Goal: Submit feedback/report problem

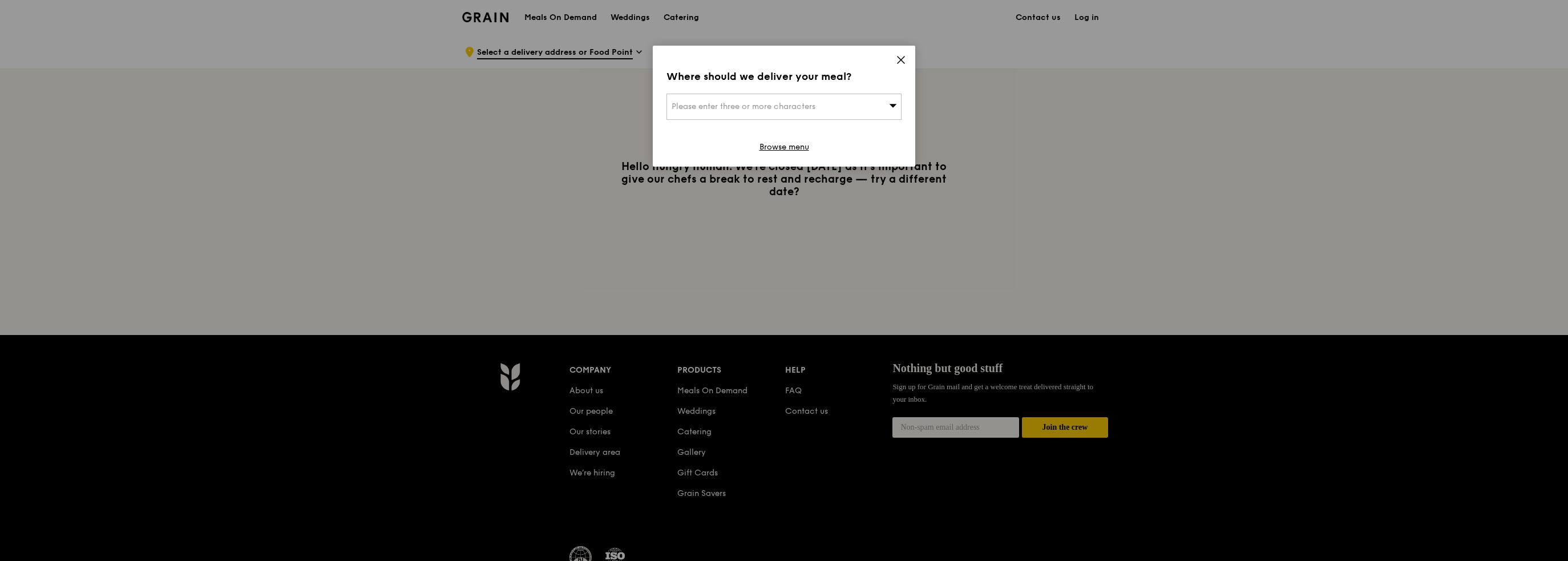
drag, startPoint x: 904, startPoint y: 59, endPoint x: 871, endPoint y: 108, distance: 59.1
click at [871, 108] on div "Where should we deliver your meal? Please enter three or more characters Browse…" at bounding box center [784, 105] width 263 height 121
click at [895, 75] on div "Where should we deliver your meal?" at bounding box center [784, 76] width 235 height 16
click at [900, 57] on icon at bounding box center [901, 59] width 10 height 10
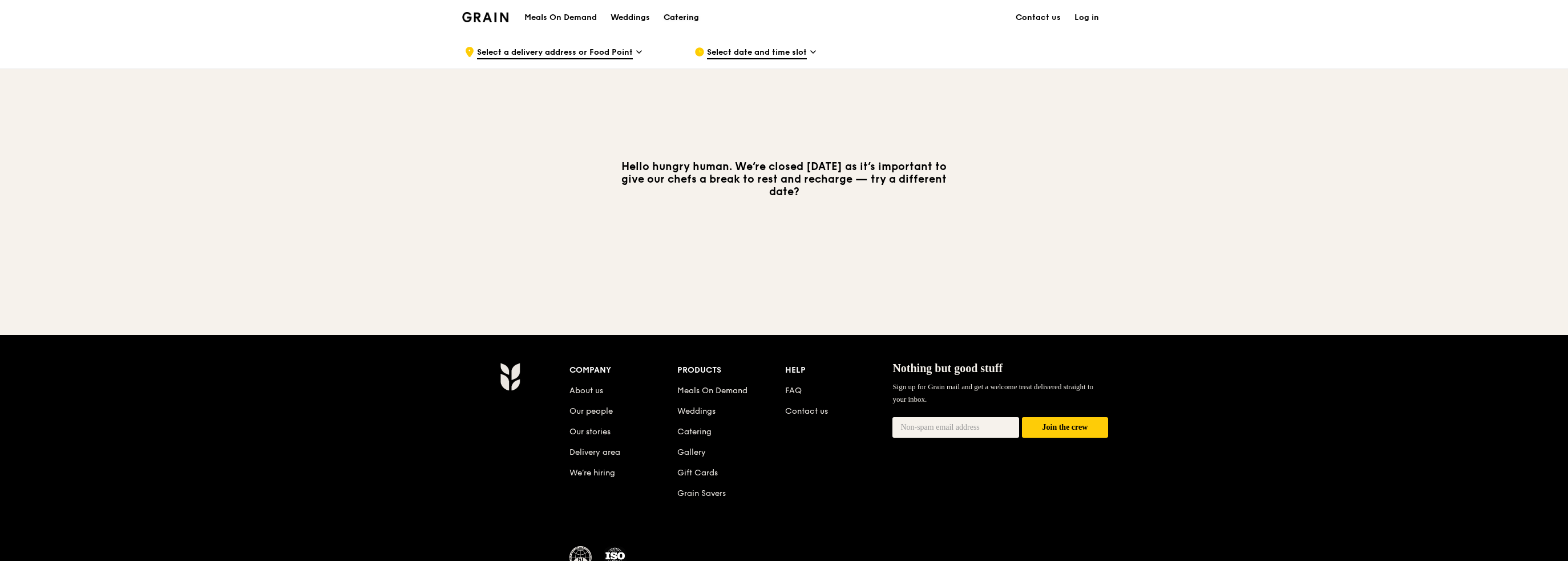
click at [694, 14] on div "Catering" at bounding box center [681, 17] width 36 height 34
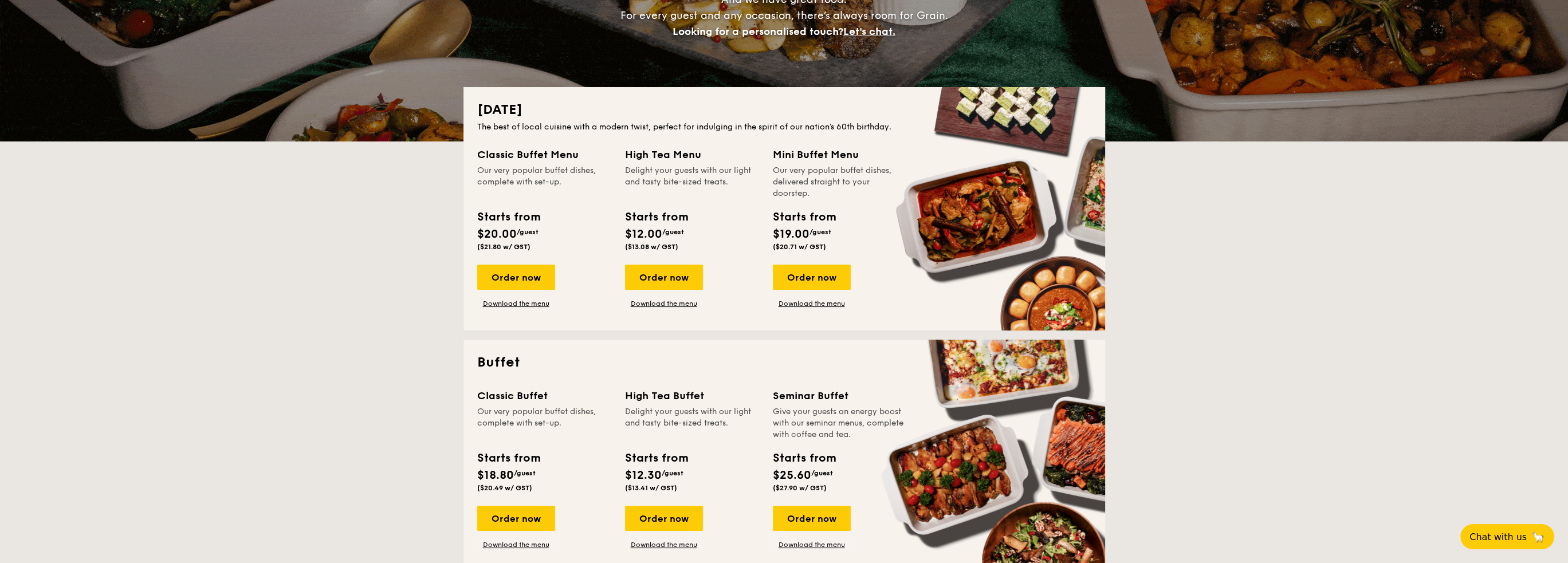
scroll to position [57, 0]
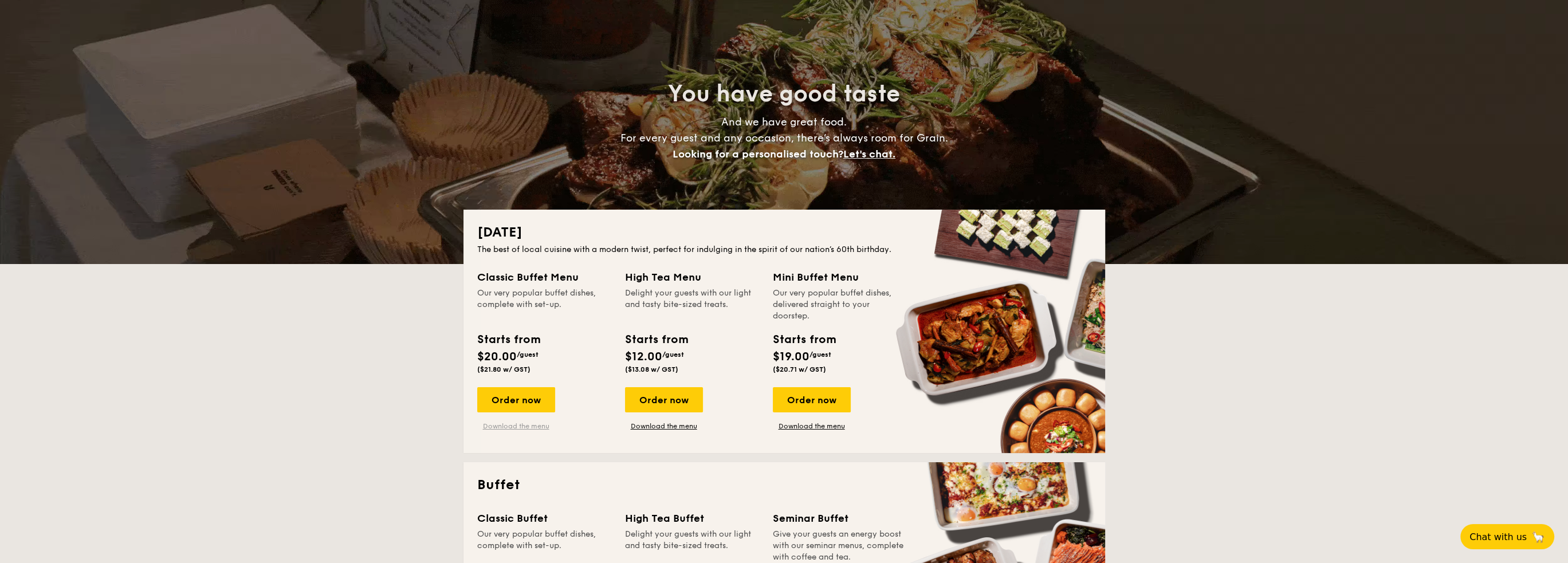
click at [528, 428] on link "Download the menu" at bounding box center [516, 426] width 78 height 9
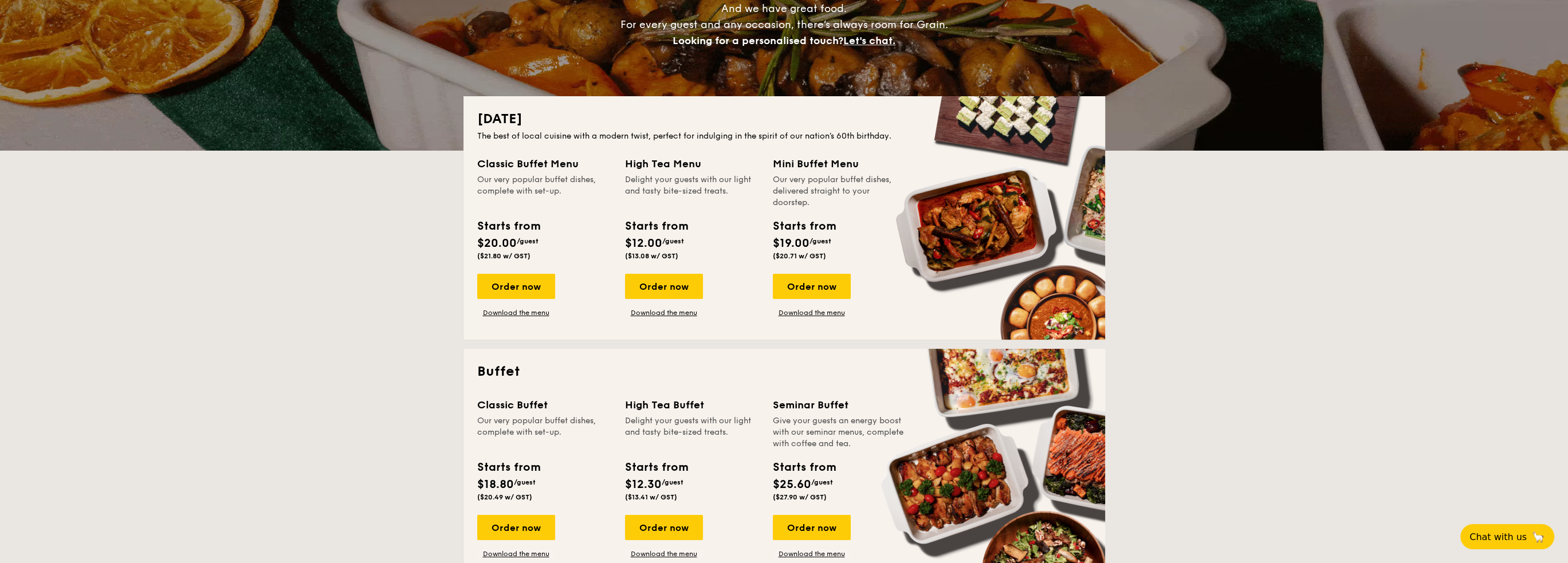
scroll to position [172, 0]
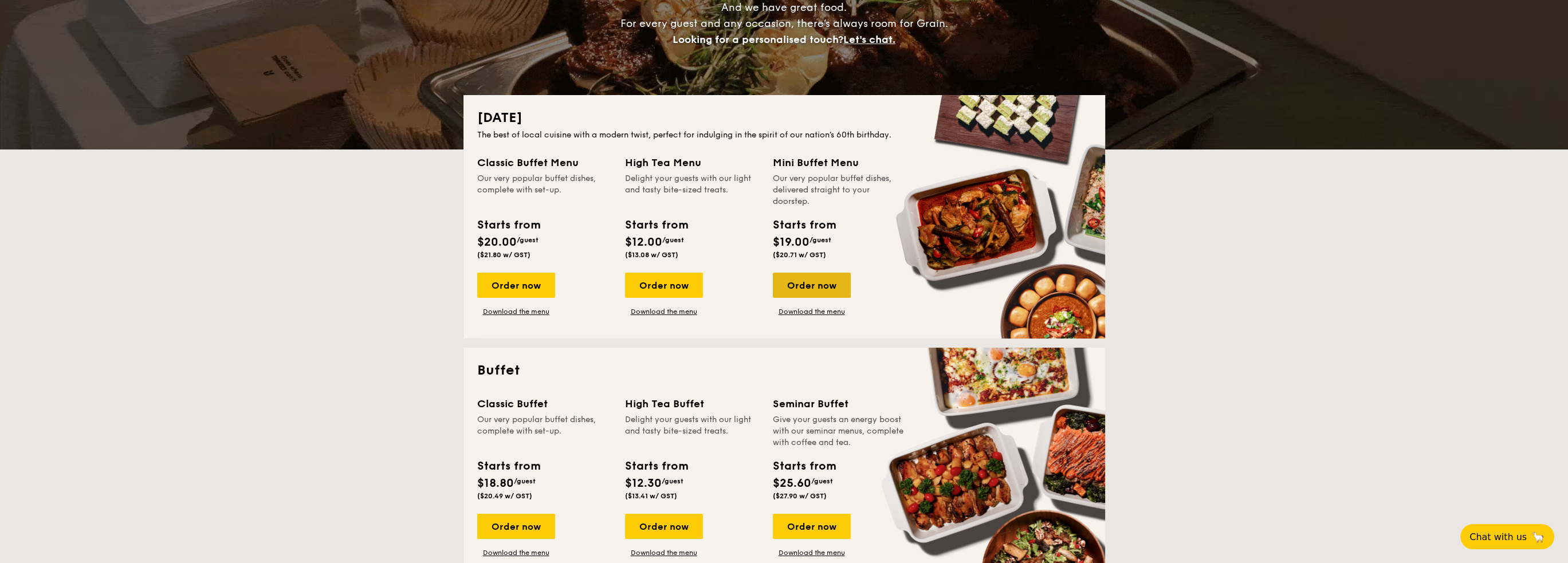
click at [824, 280] on div "Order now" at bounding box center [812, 285] width 78 height 25
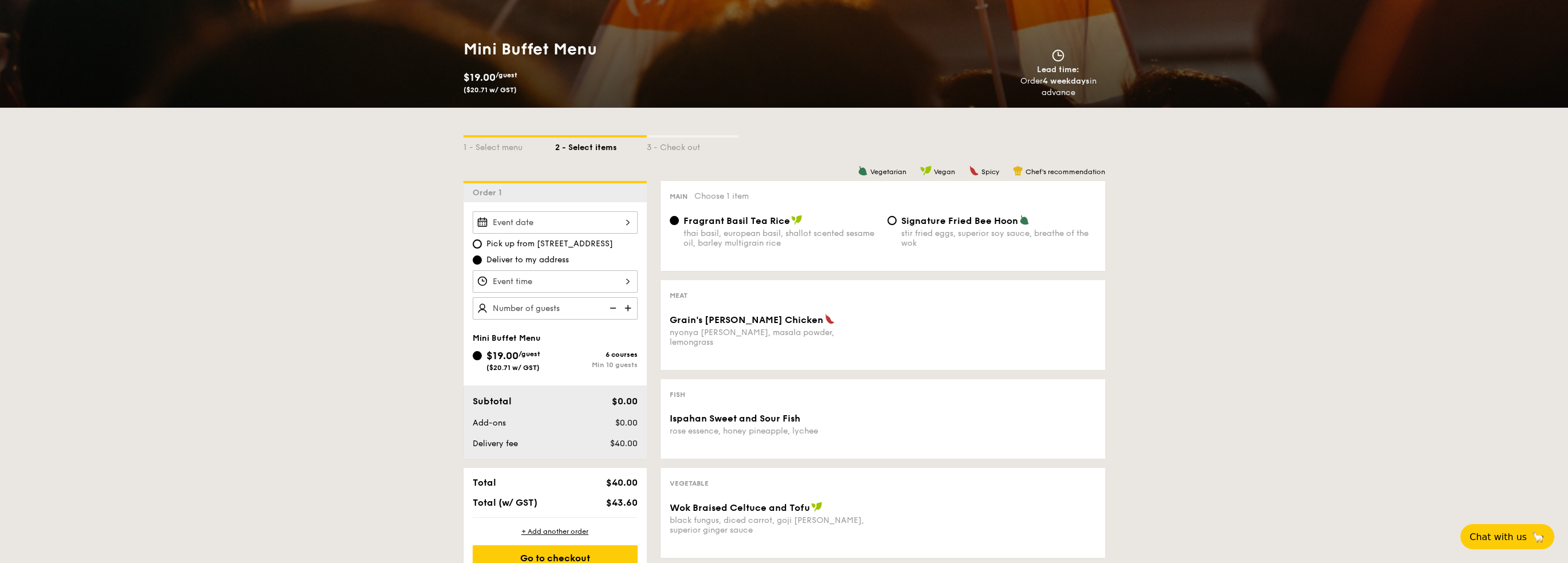
scroll to position [114, 0]
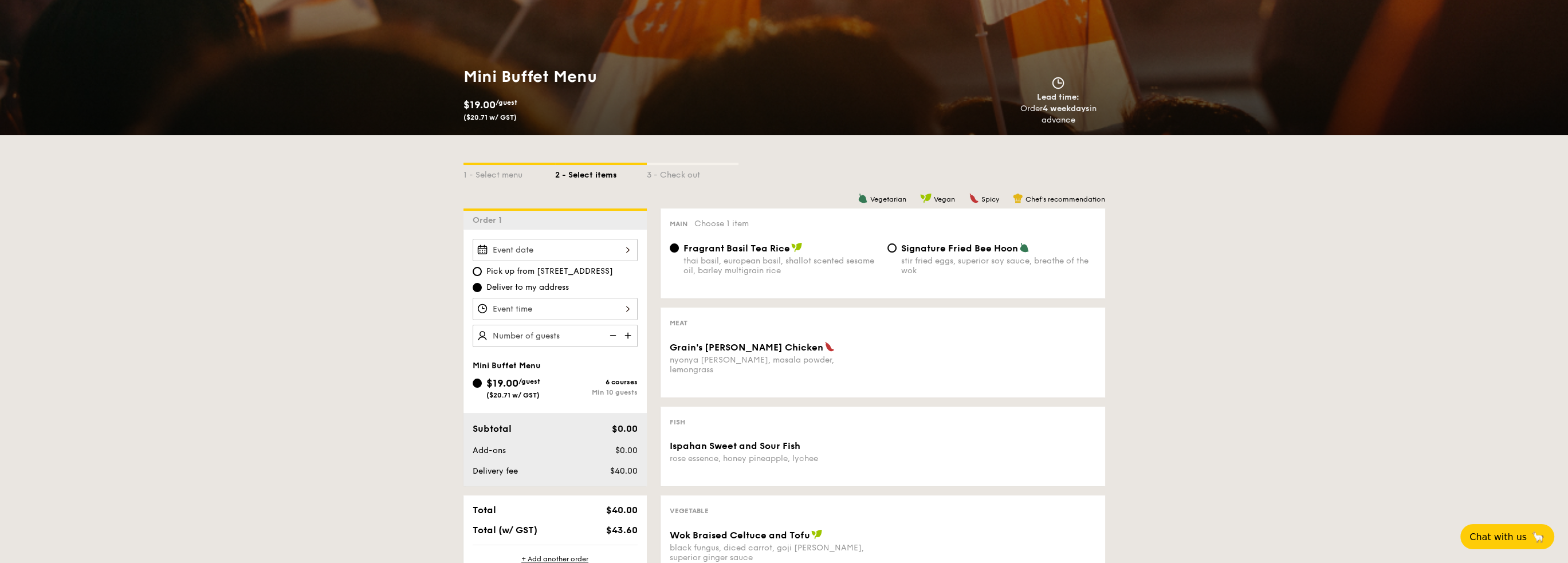
click at [629, 330] on img at bounding box center [629, 335] width 18 height 22
click at [626, 334] on img at bounding box center [629, 335] width 18 height 22
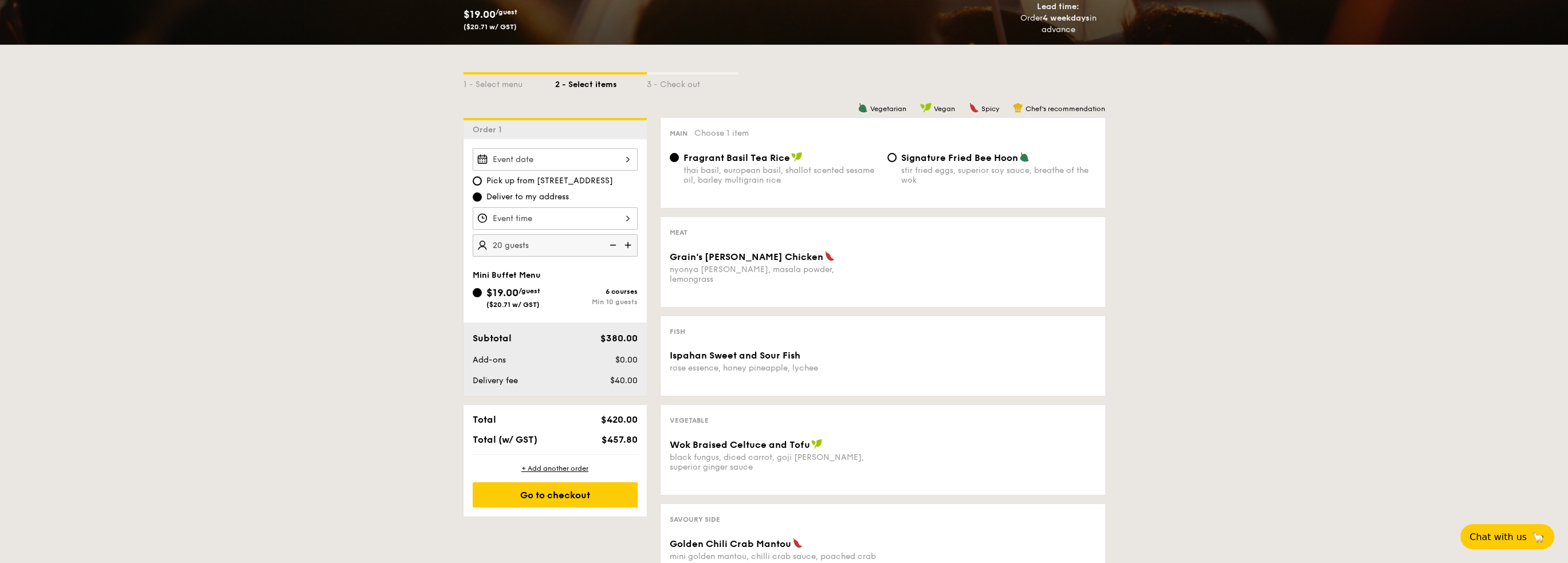
scroll to position [229, 0]
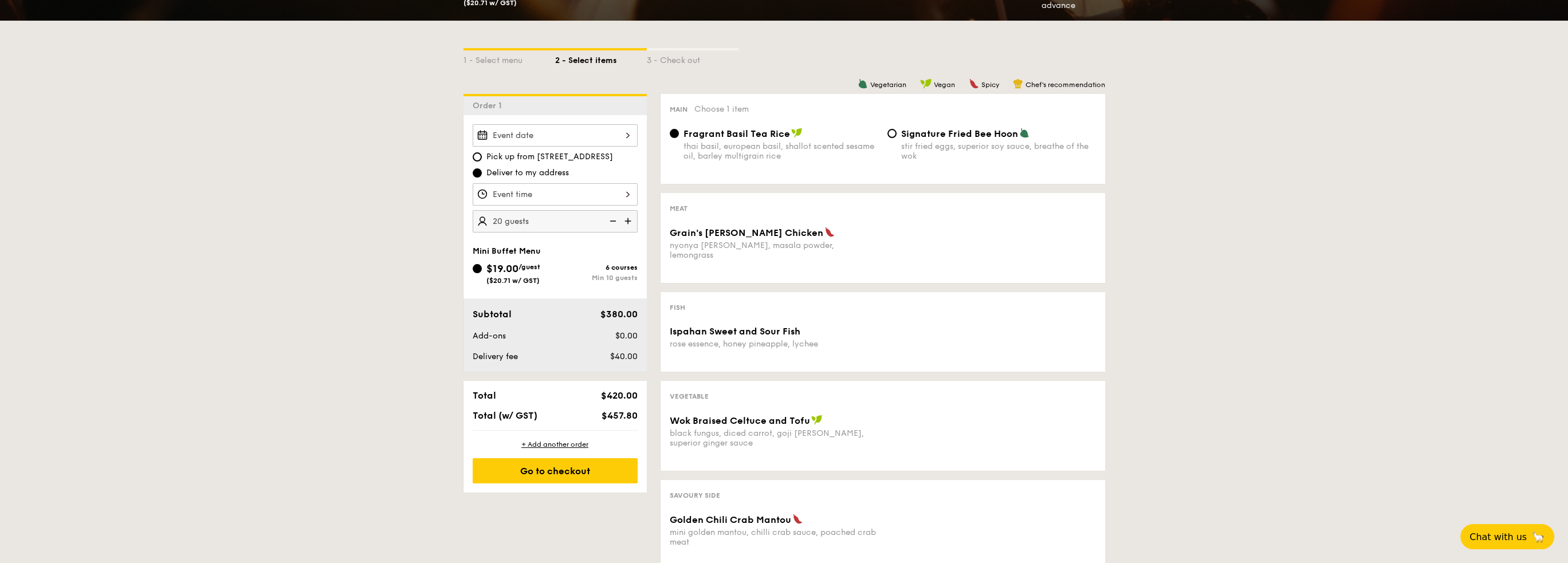
click at [626, 217] on img at bounding box center [629, 221] width 18 height 22
click at [612, 219] on img at bounding box center [612, 221] width 18 height 22
click at [635, 215] on img at bounding box center [629, 221] width 18 height 22
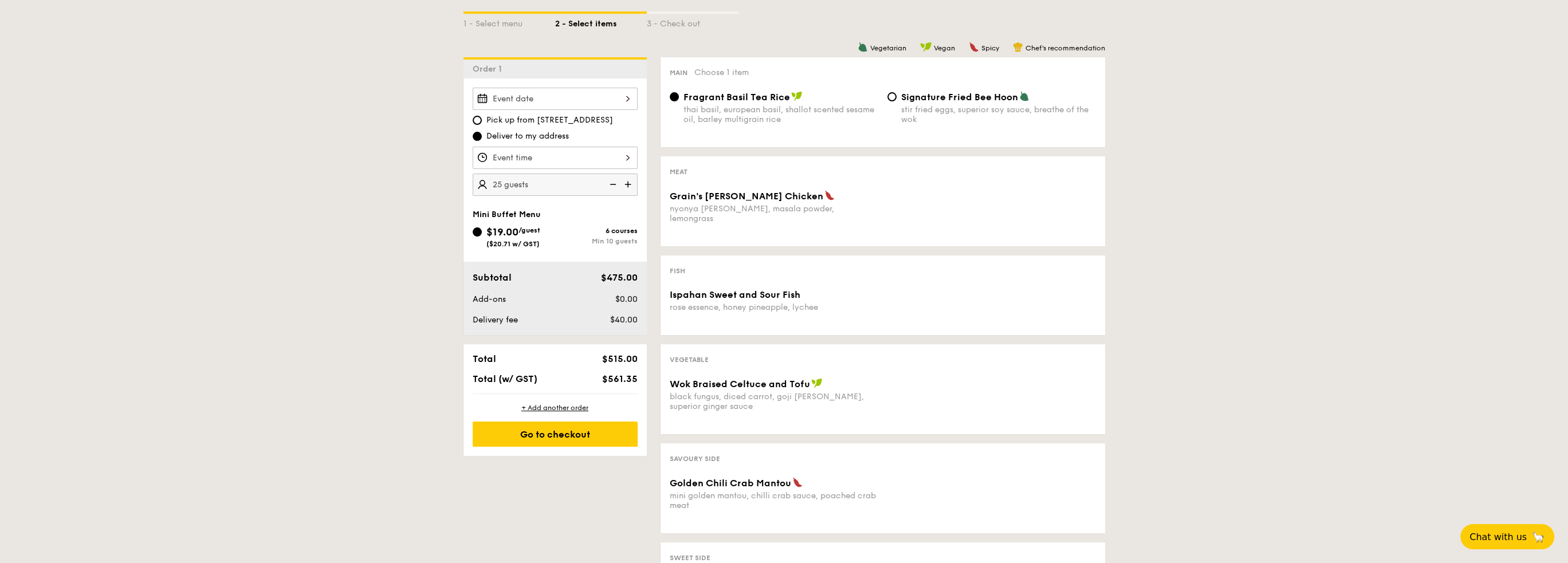
scroll to position [286, 0]
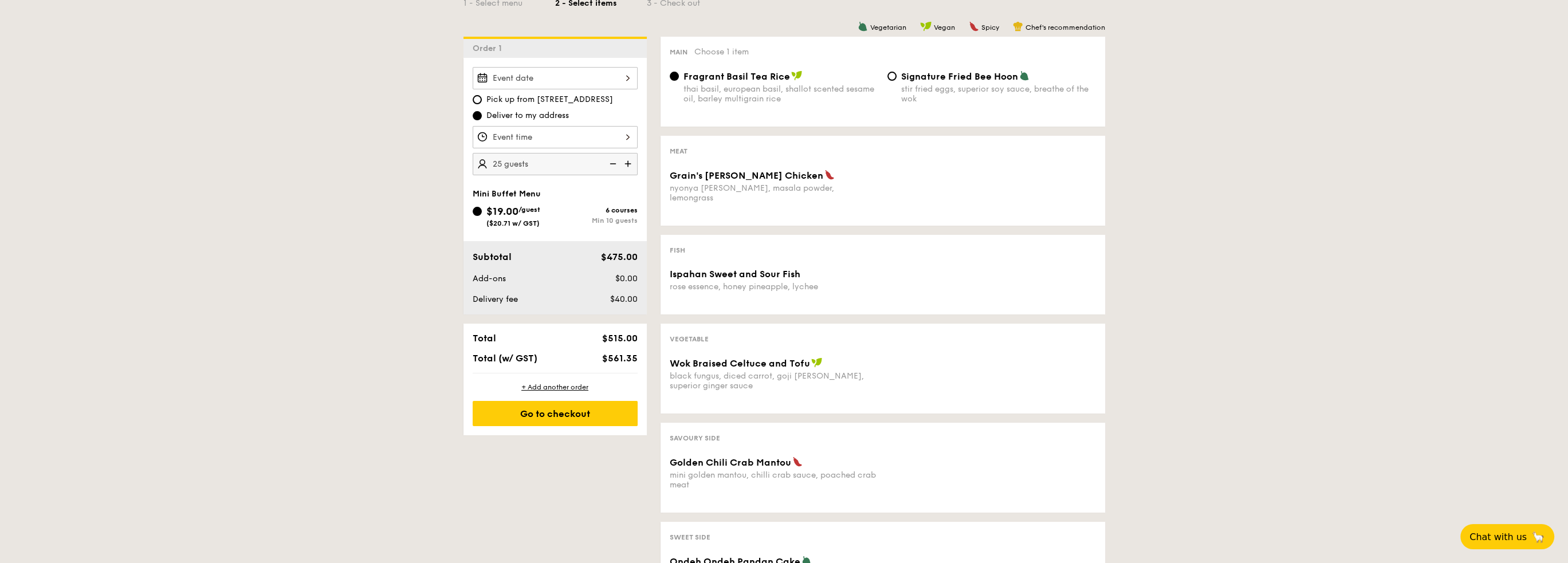
click at [611, 165] on img at bounding box center [612, 163] width 18 height 22
type input "20 guests"
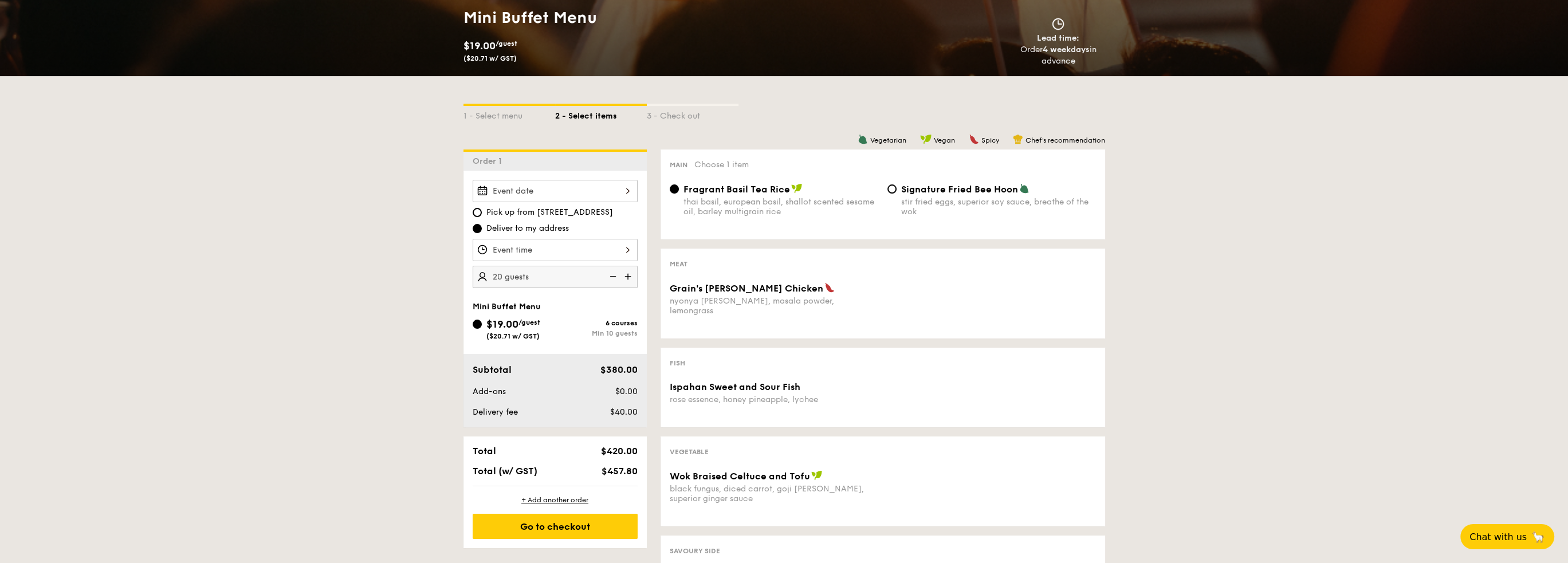
scroll to position [172, 0]
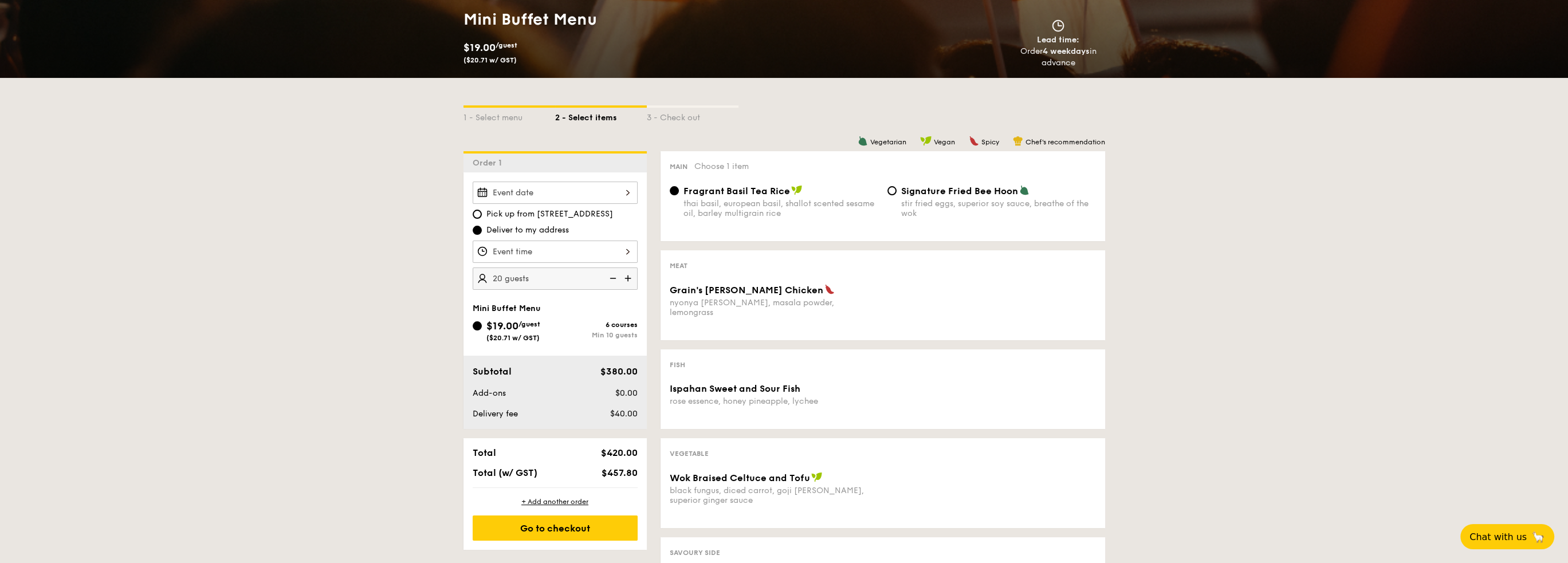
click at [598, 189] on div at bounding box center [555, 193] width 165 height 22
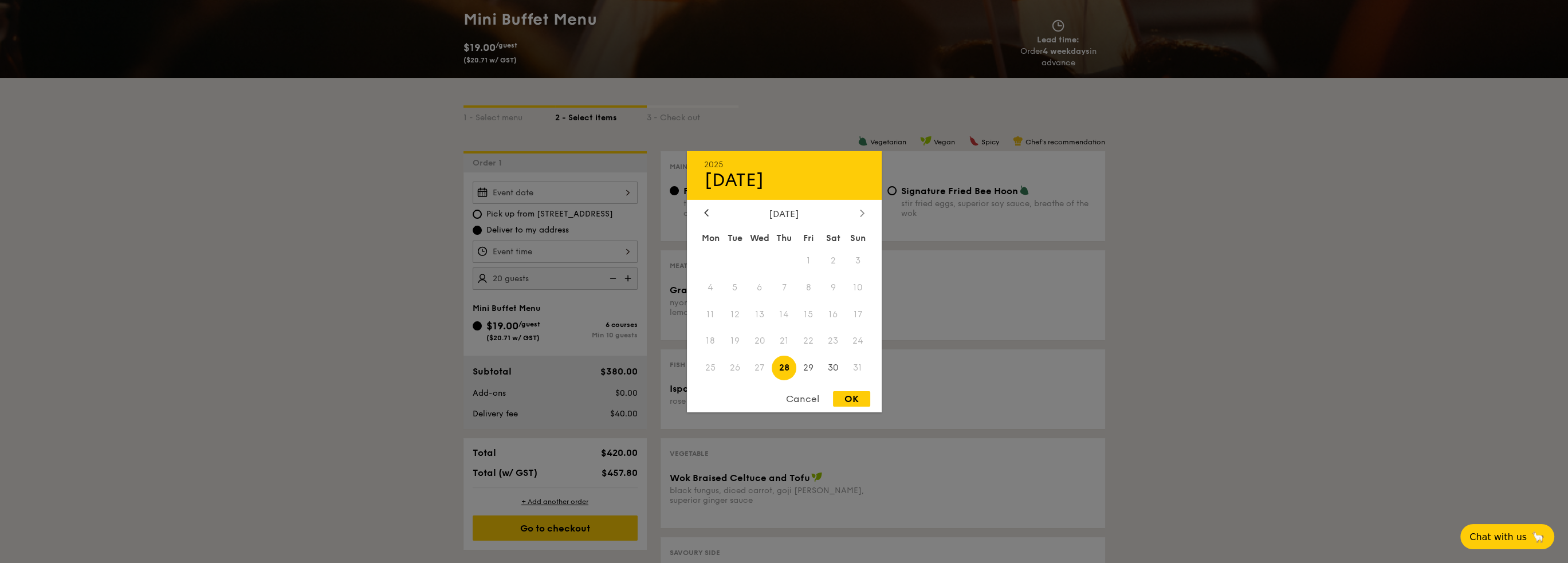
click at [857, 210] on div at bounding box center [862, 213] width 11 height 11
click at [730, 258] on span "2" at bounding box center [735, 260] width 25 height 25
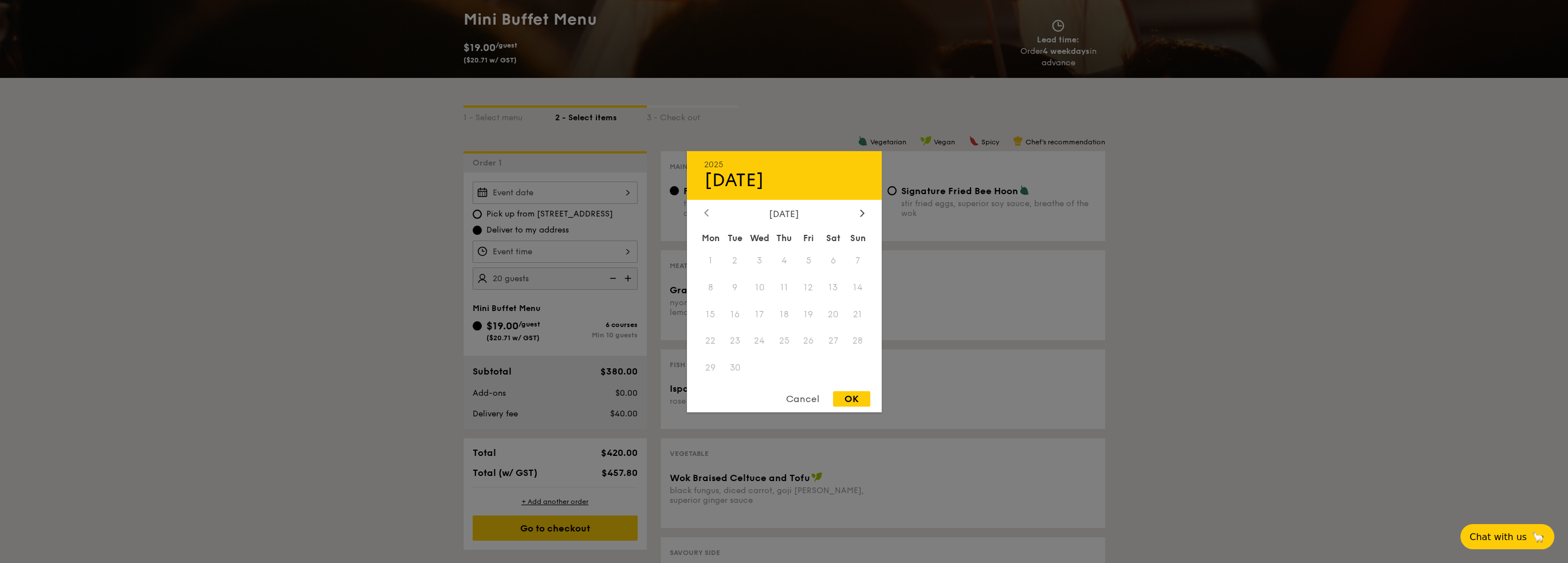
click at [707, 212] on icon at bounding box center [706, 212] width 5 height 8
click at [801, 400] on div "Cancel" at bounding box center [803, 399] width 56 height 15
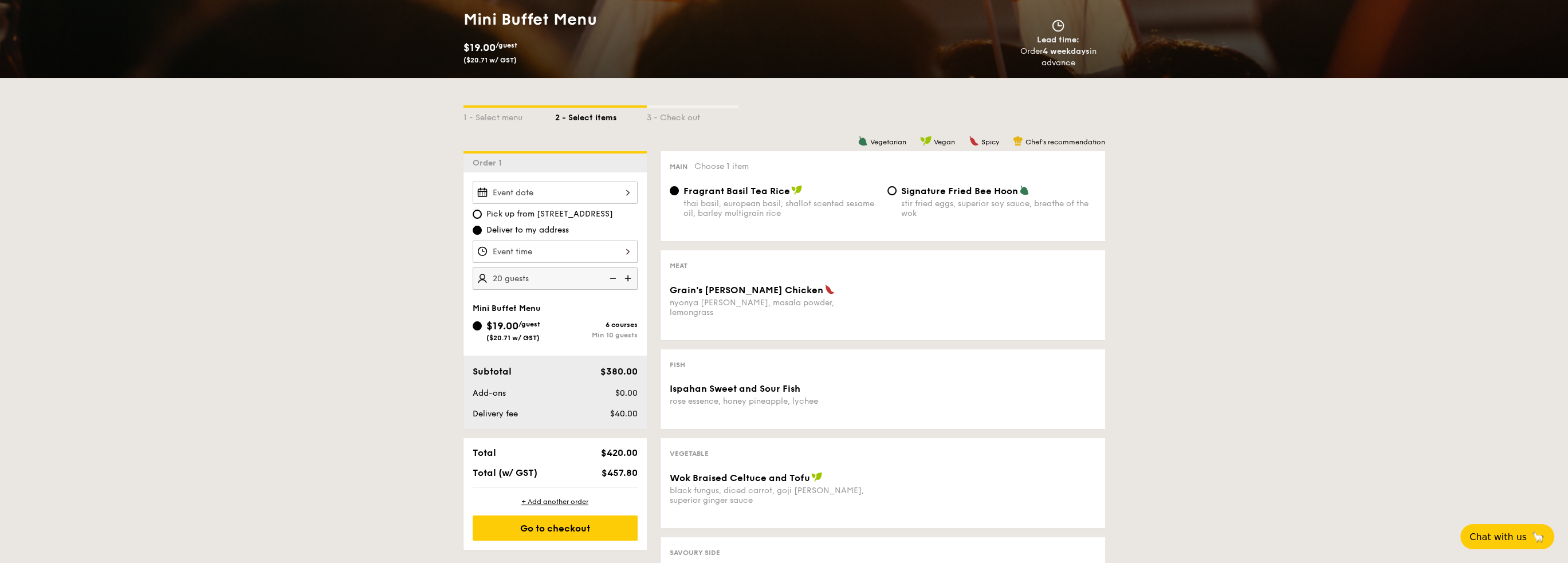
click at [561, 221] on div "Pick up from 5 Burn Road #05-01 Deliver to my address" at bounding box center [555, 222] width 165 height 27
click at [564, 218] on span "Pick up from 5 Burn Road #05-01" at bounding box center [549, 214] width 126 height 11
click at [482, 218] on input "Pick up from 5 Burn Road #05-01" at bounding box center [477, 214] width 9 height 9
radio input "true"
click at [592, 198] on div at bounding box center [555, 193] width 165 height 22
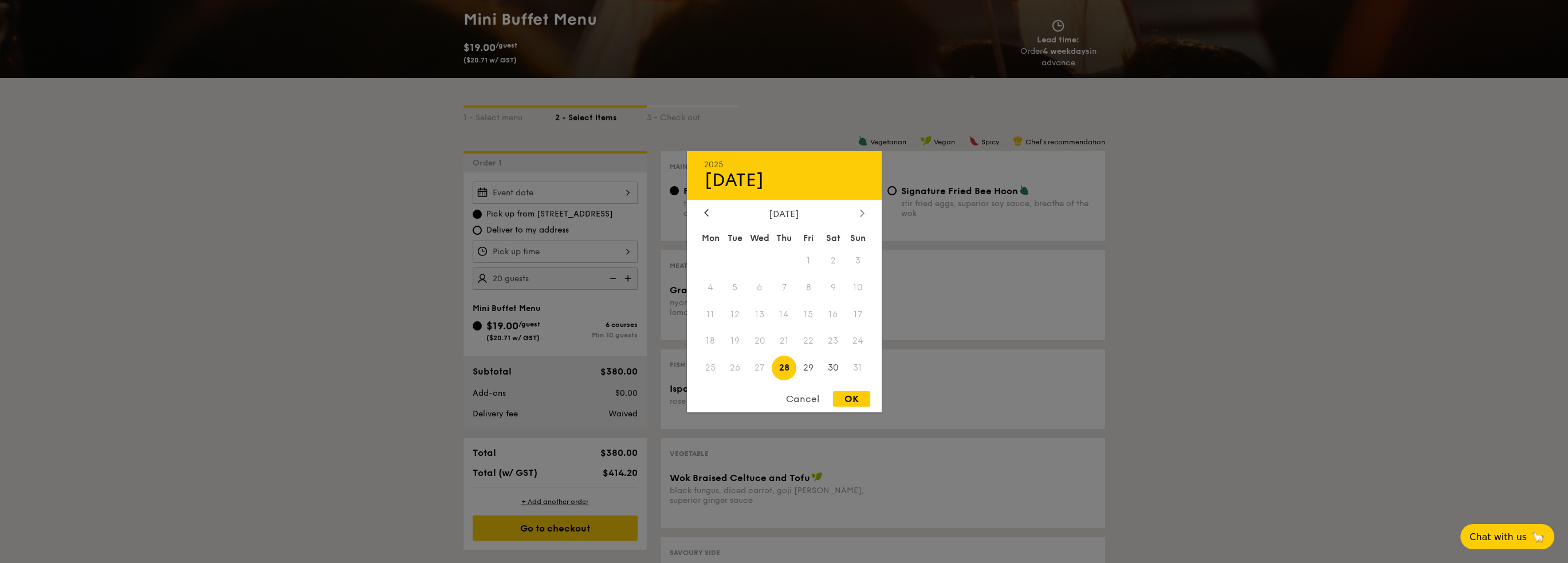
click at [862, 213] on icon at bounding box center [862, 213] width 4 height 7
drag, startPoint x: 706, startPoint y: 210, endPoint x: 765, endPoint y: 280, distance: 91.5
click at [706, 212] on icon at bounding box center [706, 212] width 5 height 8
click at [808, 400] on div "Cancel" at bounding box center [803, 399] width 56 height 15
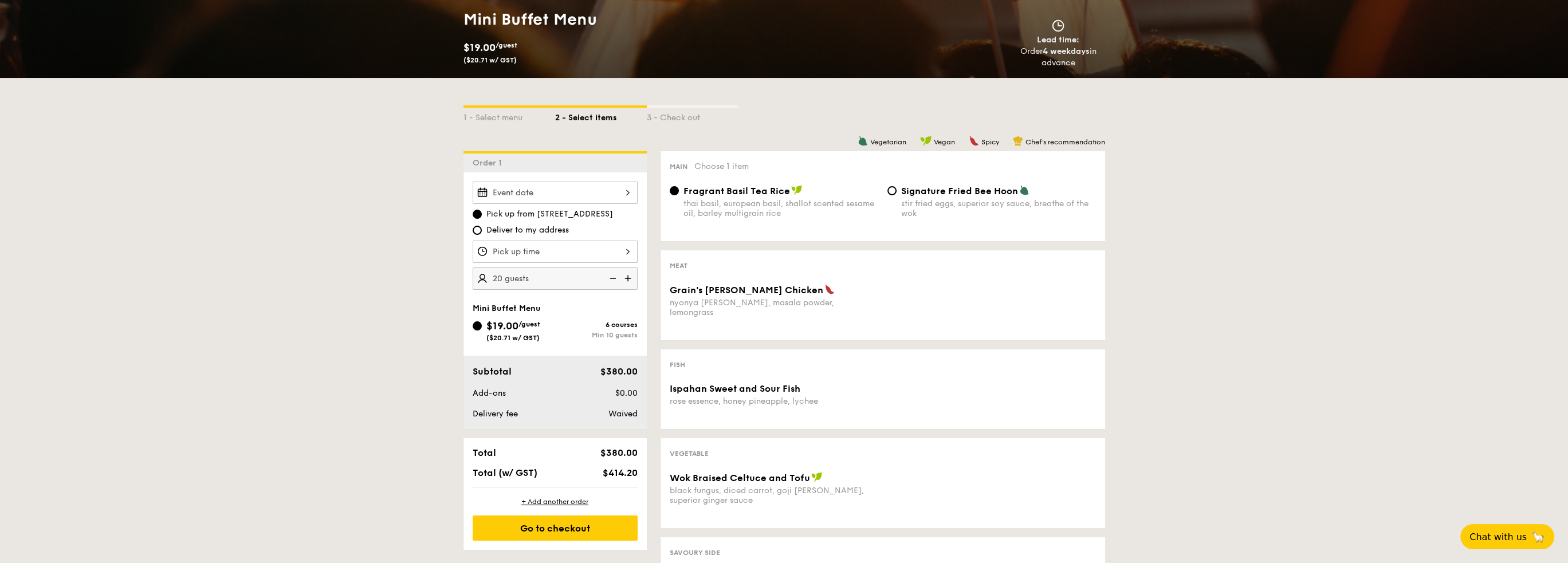
click at [536, 234] on span "Deliver to my address" at bounding box center [528, 230] width 83 height 11
click at [482, 234] on input "Deliver to my address" at bounding box center [477, 230] width 9 height 9
radio input "true"
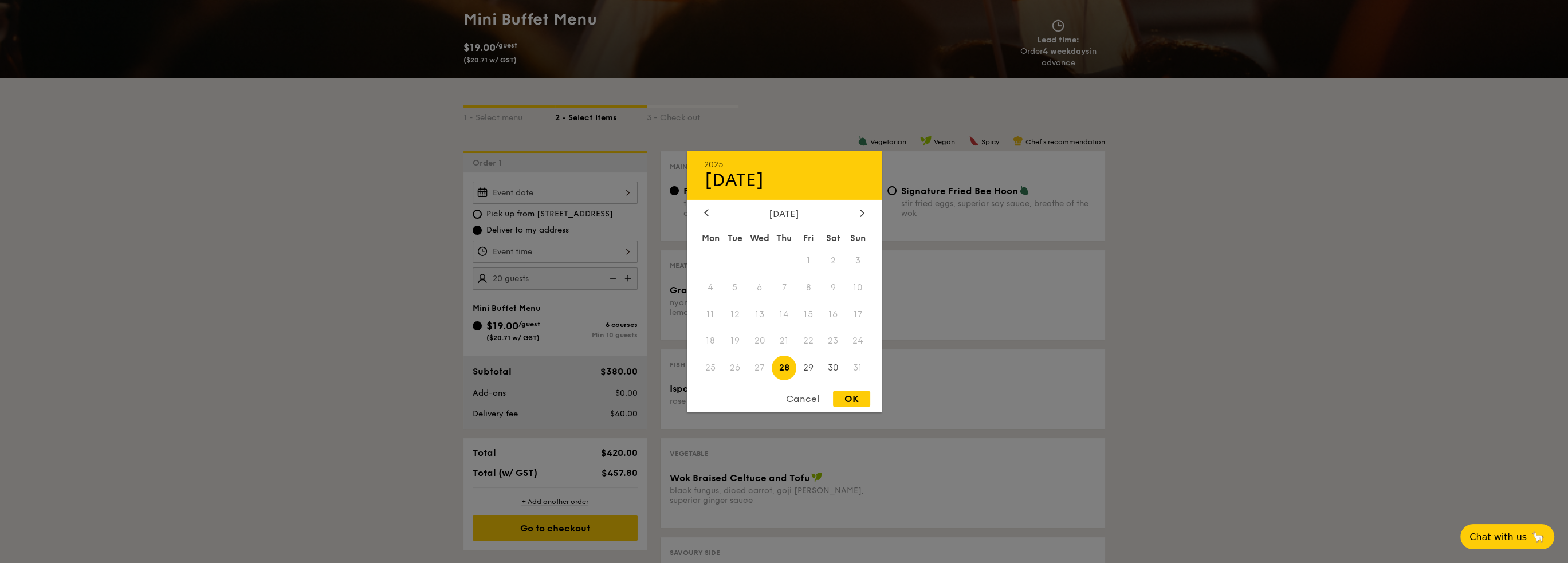
click at [587, 190] on div "2025 Aug 28 August 2025 Mon Tue Wed Thu Fri Sat Sun 1 2 3 4 5 6 7 8 9 10 11 12 …" at bounding box center [555, 193] width 165 height 22
click at [830, 369] on span "30" at bounding box center [833, 367] width 25 height 25
click at [860, 210] on icon at bounding box center [862, 212] width 5 height 8
click at [735, 252] on span "2" at bounding box center [735, 260] width 25 height 25
click at [734, 261] on span "2" at bounding box center [735, 260] width 25 height 25
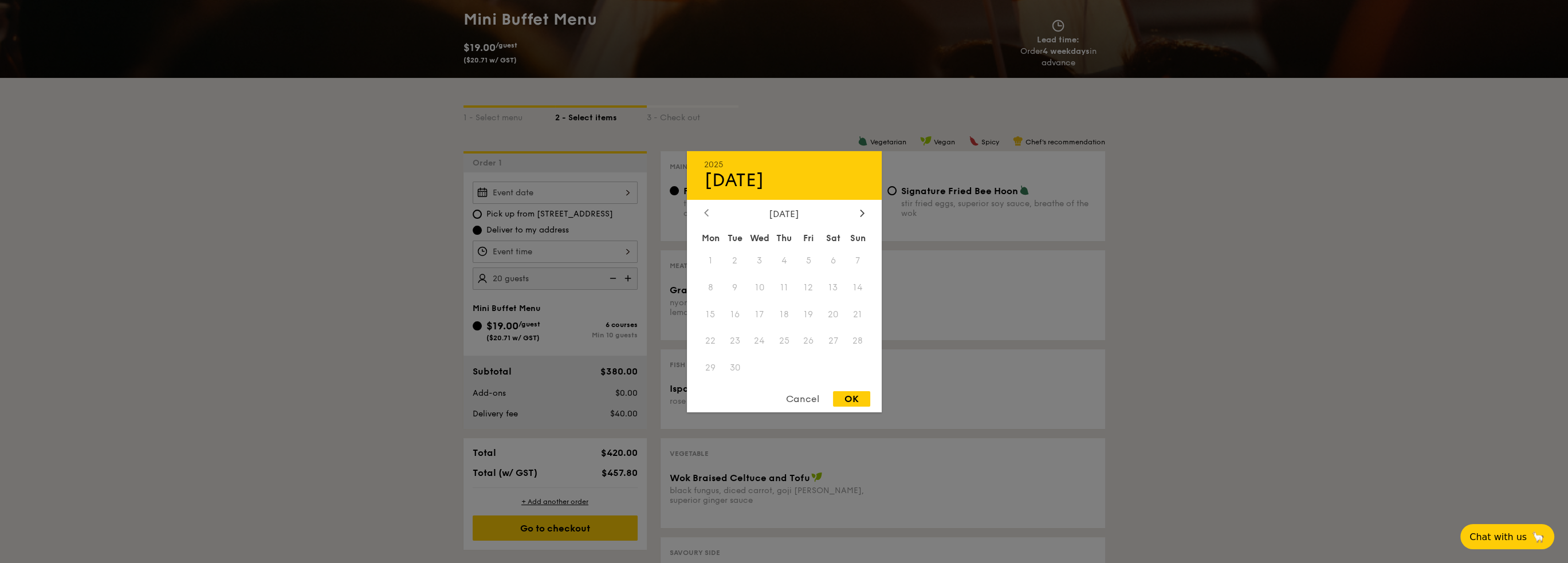
click at [706, 212] on icon at bounding box center [706, 212] width 5 height 8
click at [862, 404] on div "OK" at bounding box center [852, 399] width 37 height 15
type input "Aug 30, 2025"
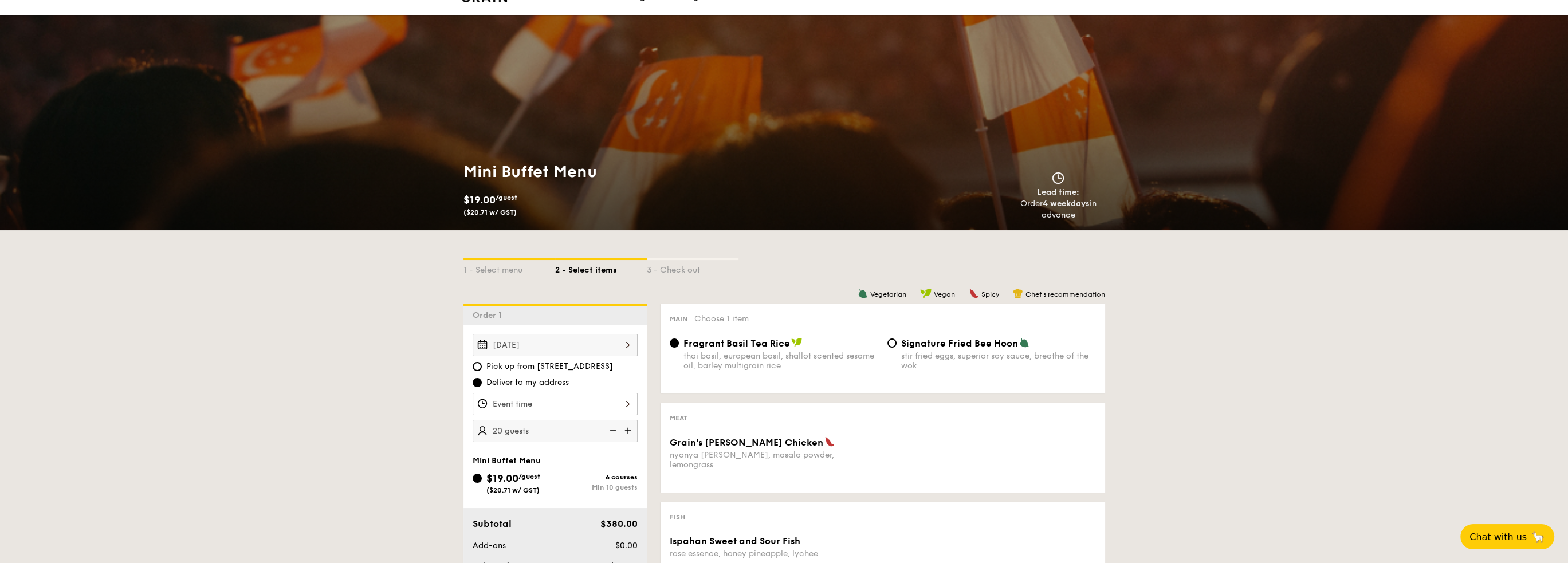
scroll to position [0, 0]
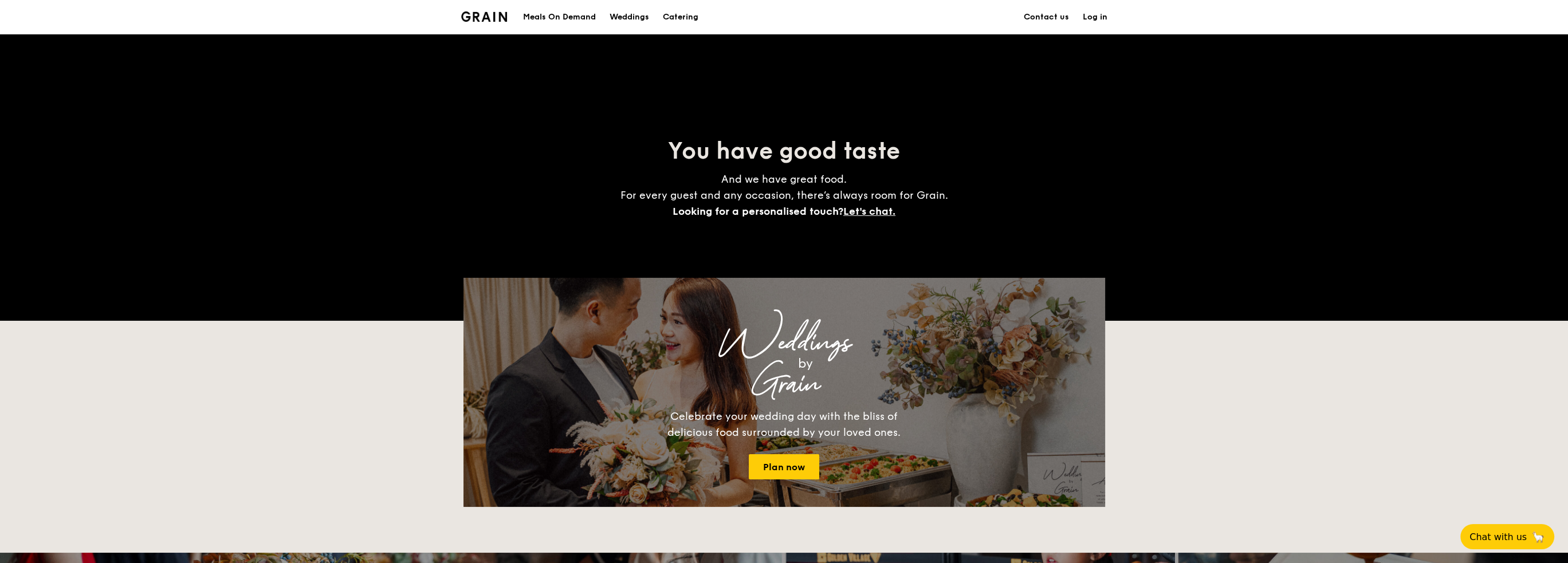
scroll to position [172, 0]
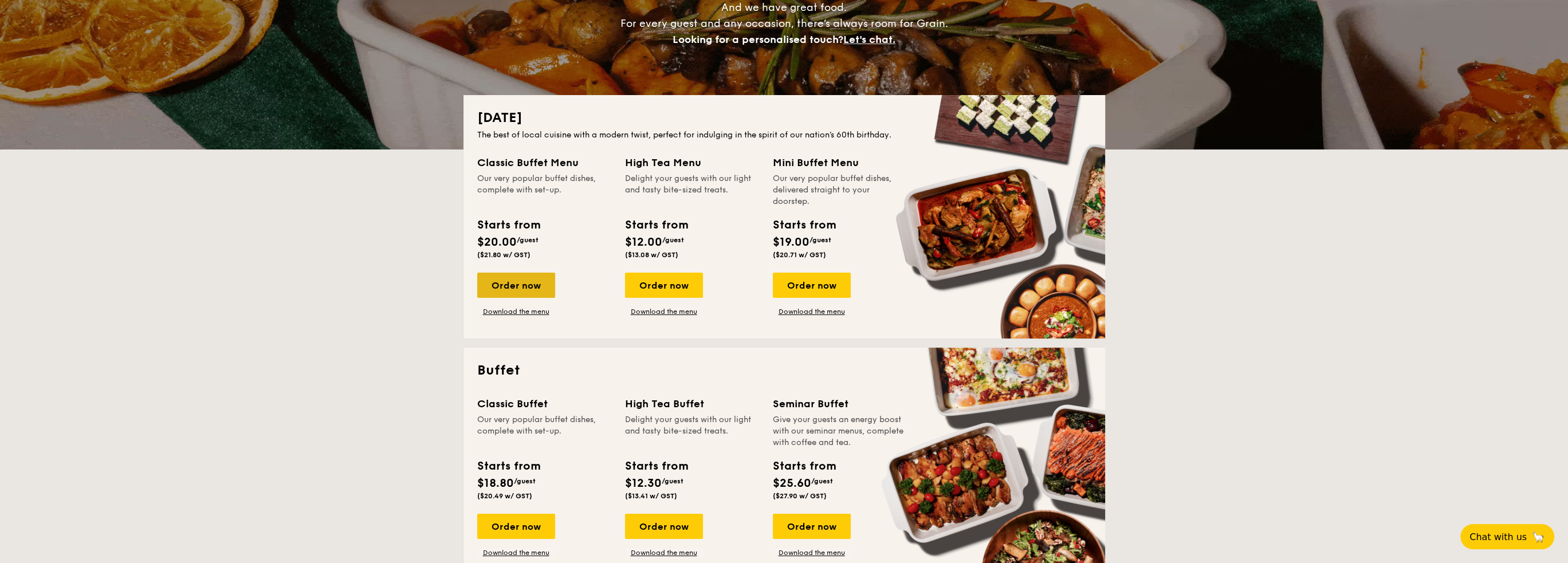
click at [549, 283] on div "Order now" at bounding box center [516, 285] width 78 height 25
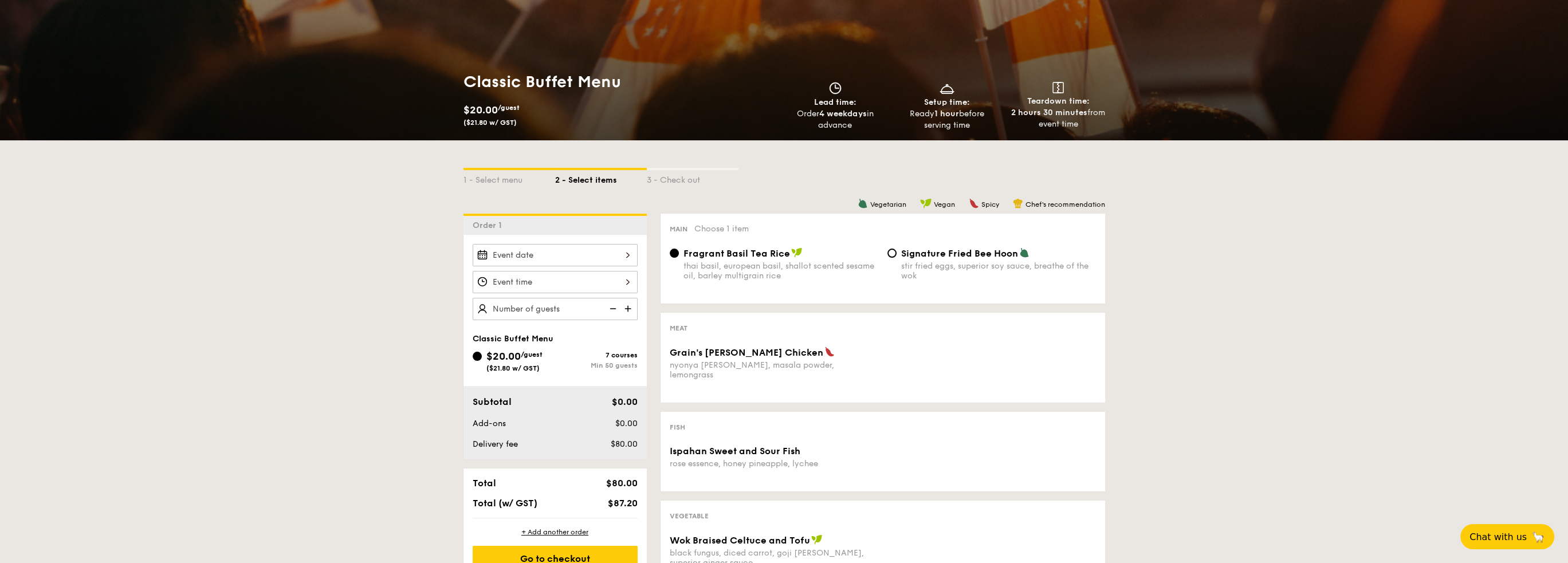
scroll to position [114, 0]
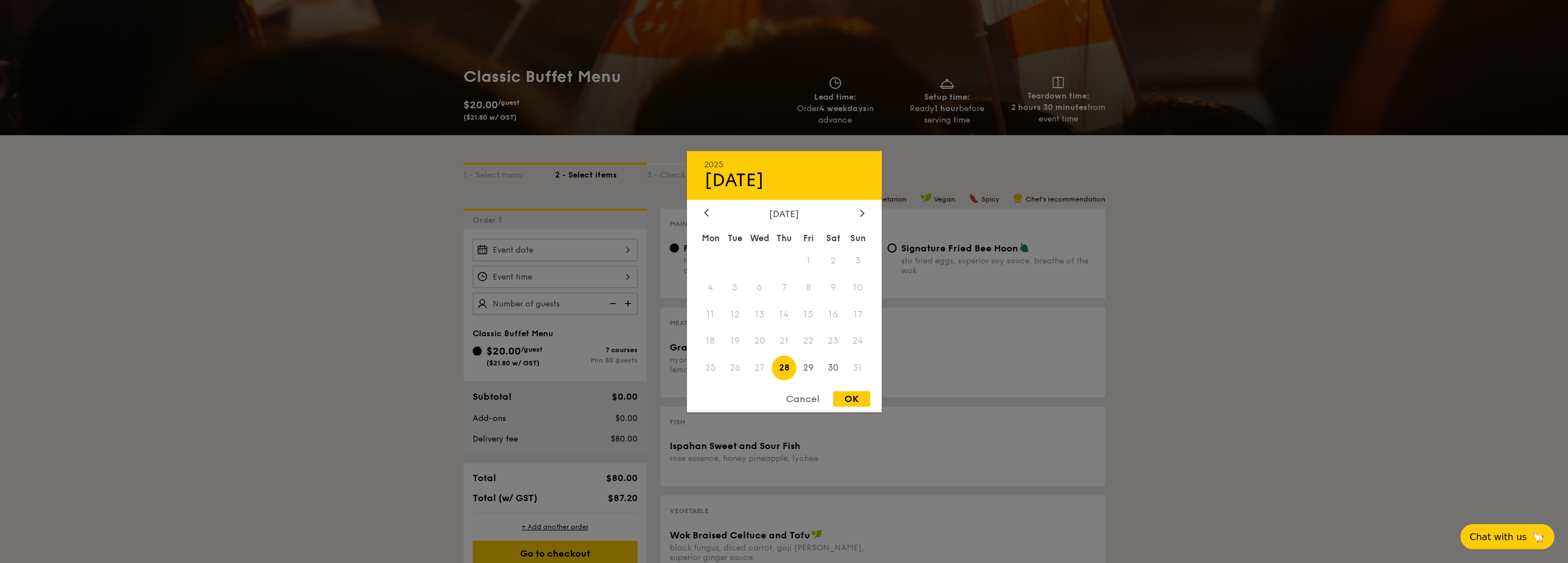
click at [579, 245] on div "2025 Aug 28 August 2025 Mon Tue Wed Thu Fri Sat Sun 1 2 3 4 5 6 7 8 9 10 11 12 …" at bounding box center [555, 250] width 165 height 22
click at [864, 210] on div at bounding box center [862, 213] width 11 height 11
click at [388, 260] on div at bounding box center [784, 281] width 1568 height 563
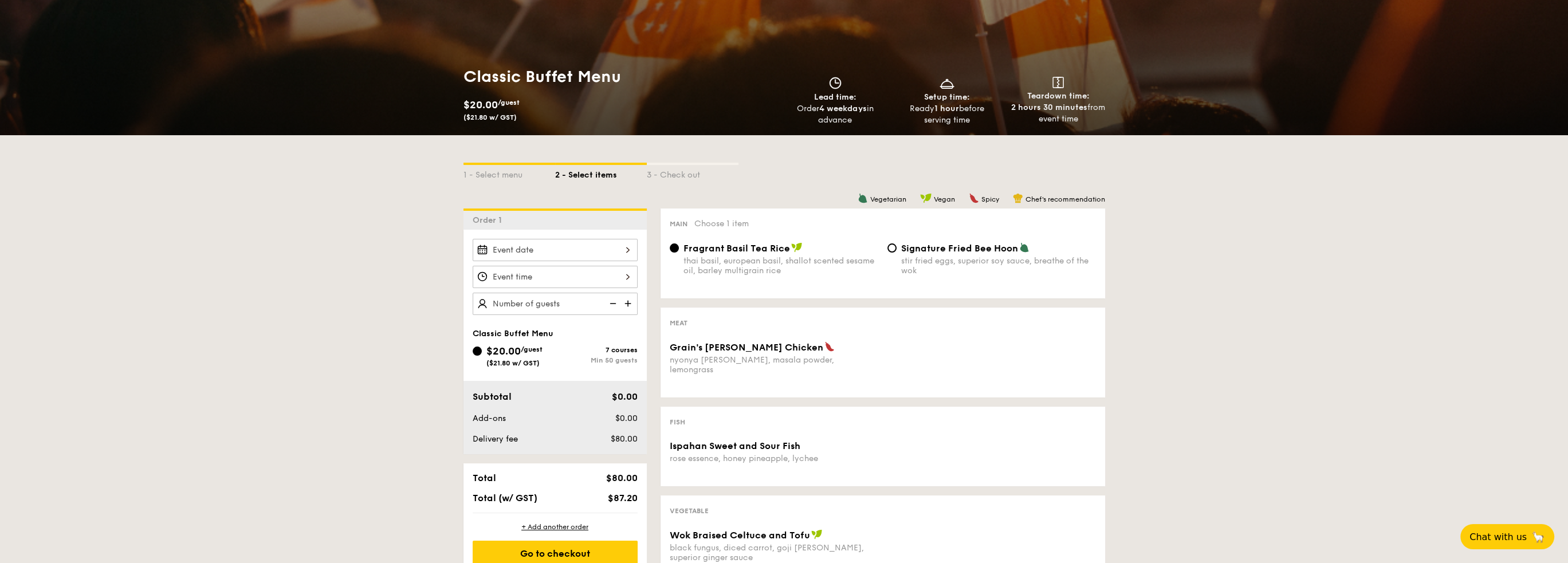
click at [624, 299] on img at bounding box center [629, 303] width 18 height 22
type input "50 guests"
click at [611, 297] on img at bounding box center [612, 303] width 18 height 22
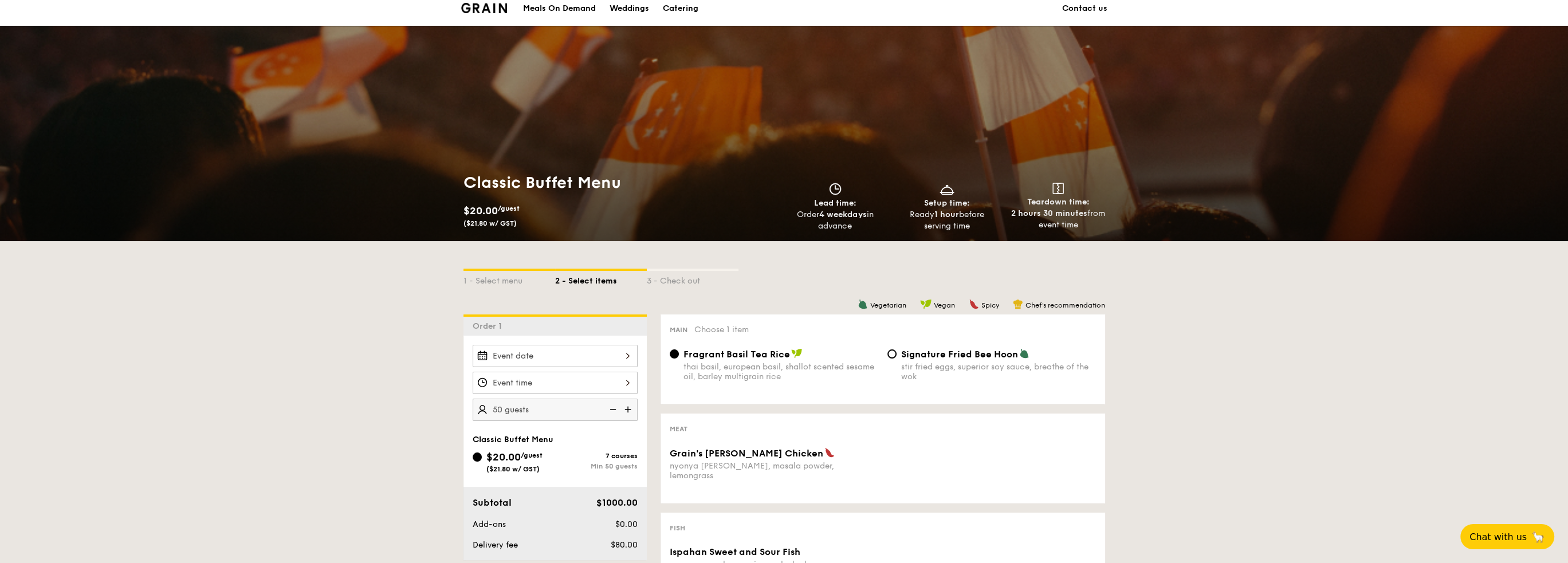
scroll to position [0, 0]
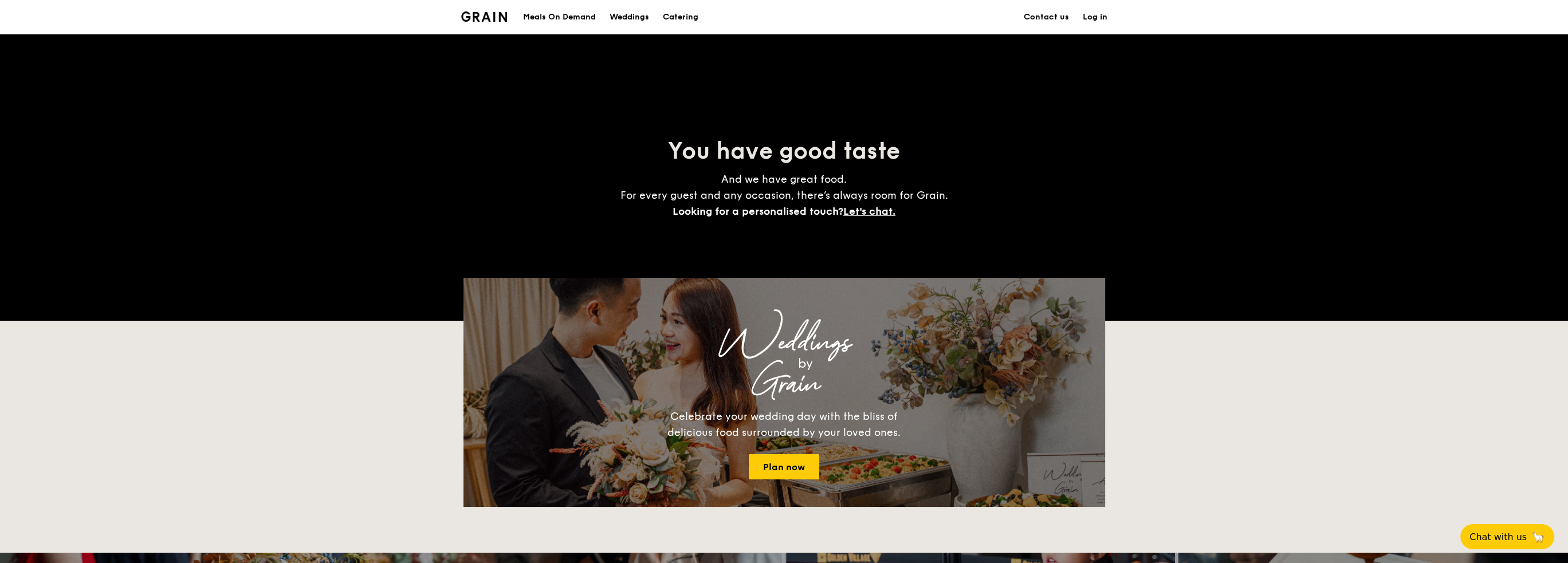
scroll to position [172, 0]
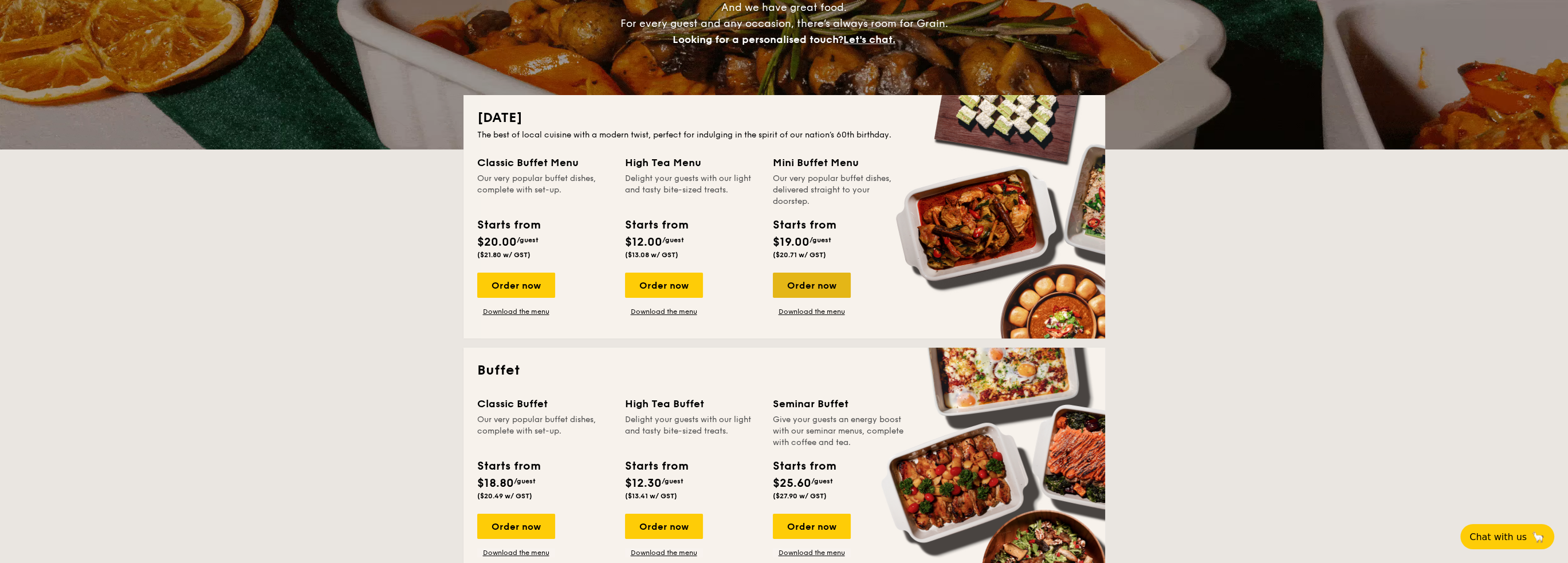
click at [825, 289] on div "Order now" at bounding box center [812, 285] width 78 height 25
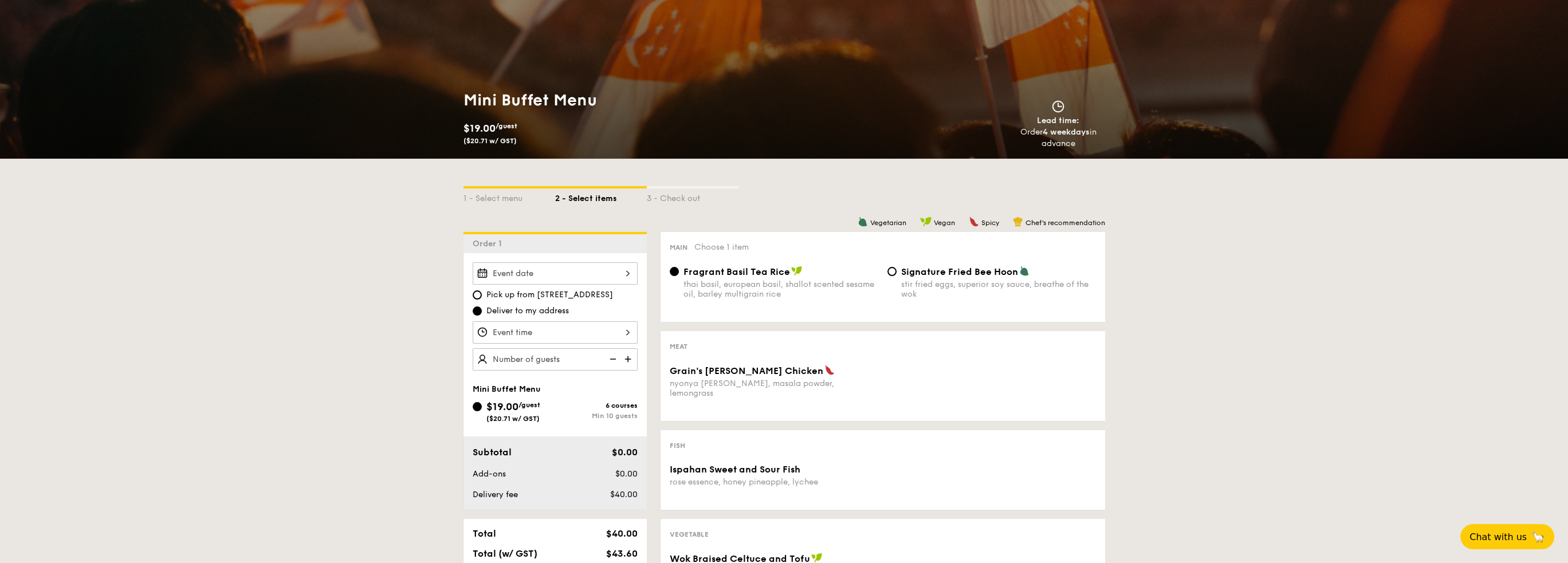
scroll to position [57, 0]
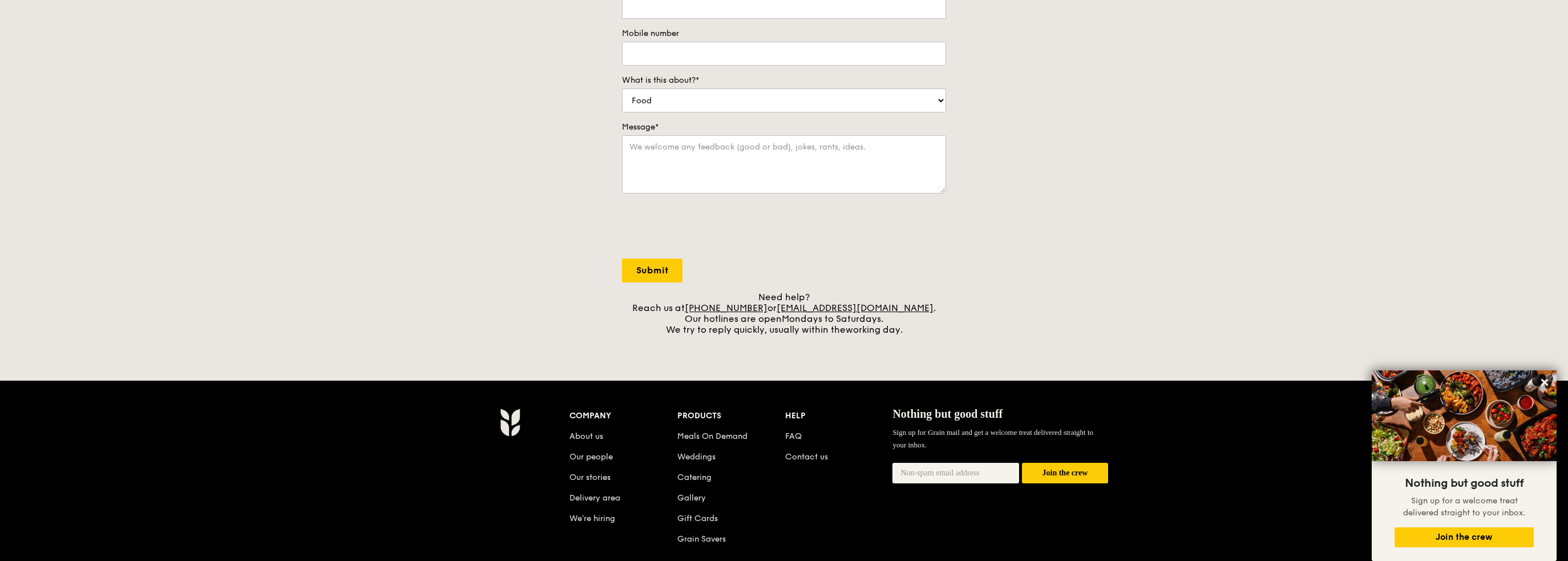
scroll to position [228, 0]
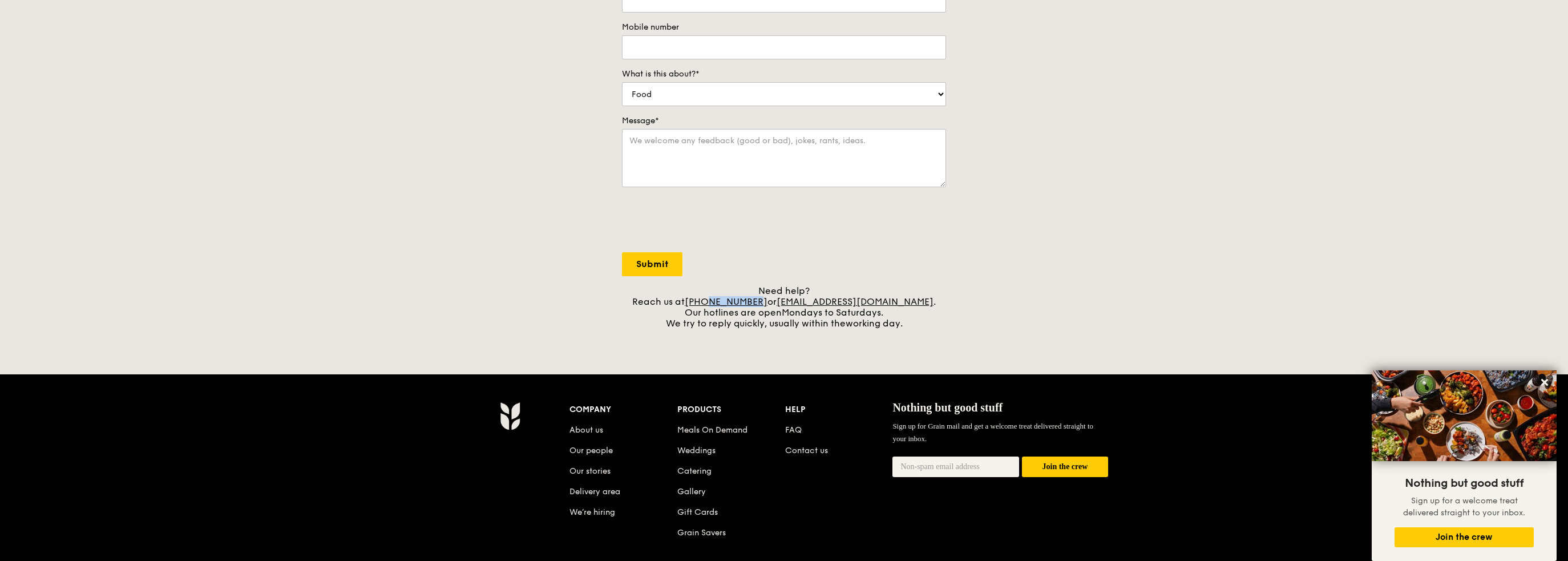
drag, startPoint x: 781, startPoint y: 301, endPoint x: 736, endPoint y: 307, distance: 45.4
click at [736, 307] on div "Need help? Reach us at [PHONE_NUMBER] or [EMAIL_ADDRESS][DOMAIN_NAME] . Our hot…" at bounding box center [784, 307] width 324 height 43
copy link "3163 5335"
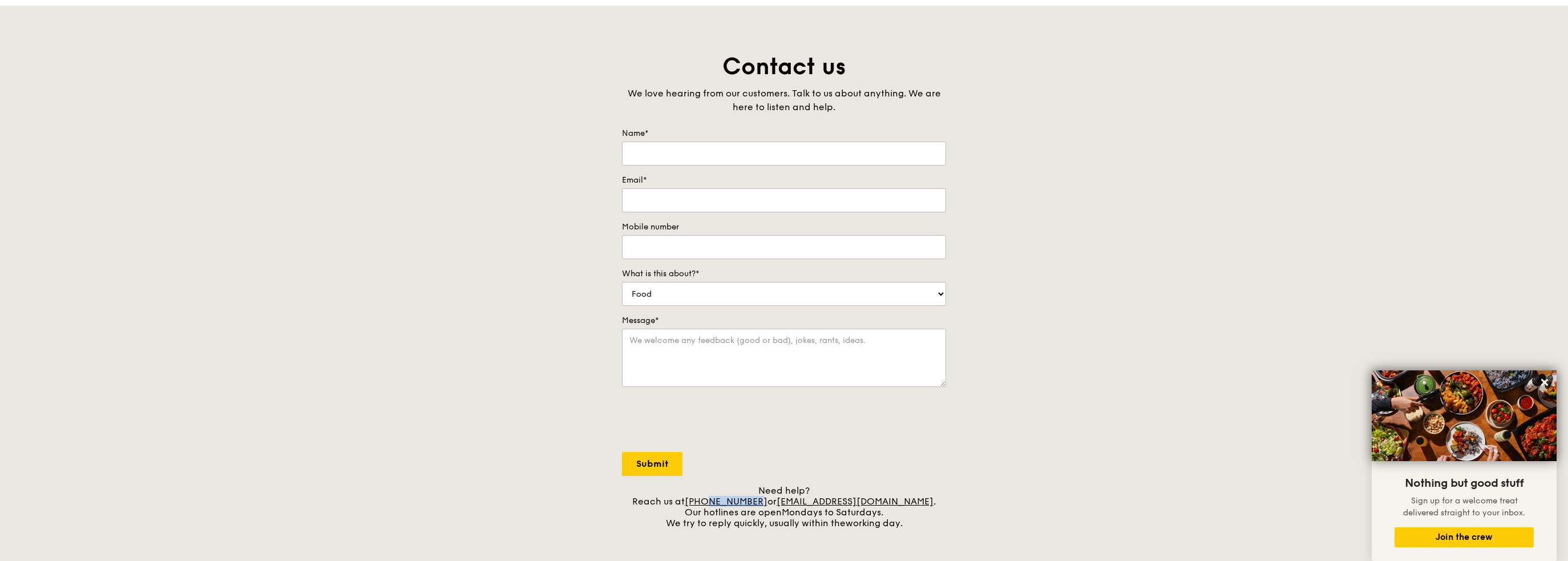
scroll to position [0, 0]
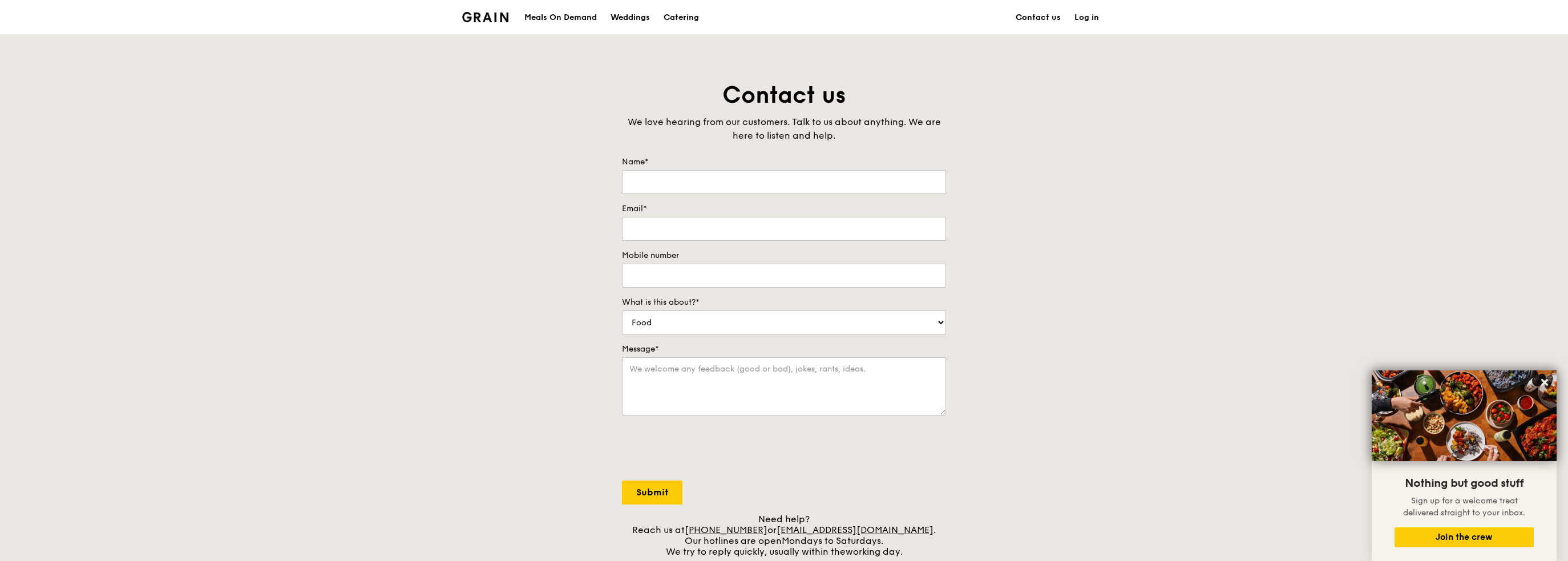
click at [1244, 288] on div "Contact us We love hearing from our customers. Talk to us about anything. We ar…" at bounding box center [784, 318] width 1568 height 477
click at [767, 182] on input "Name*" at bounding box center [784, 182] width 324 height 24
type input "[PERSON_NAME]"
type input "[PERSON_NAME][EMAIL_ADDRESS][DOMAIN_NAME]"
drag, startPoint x: 732, startPoint y: 278, endPoint x: 511, endPoint y: 255, distance: 222.2
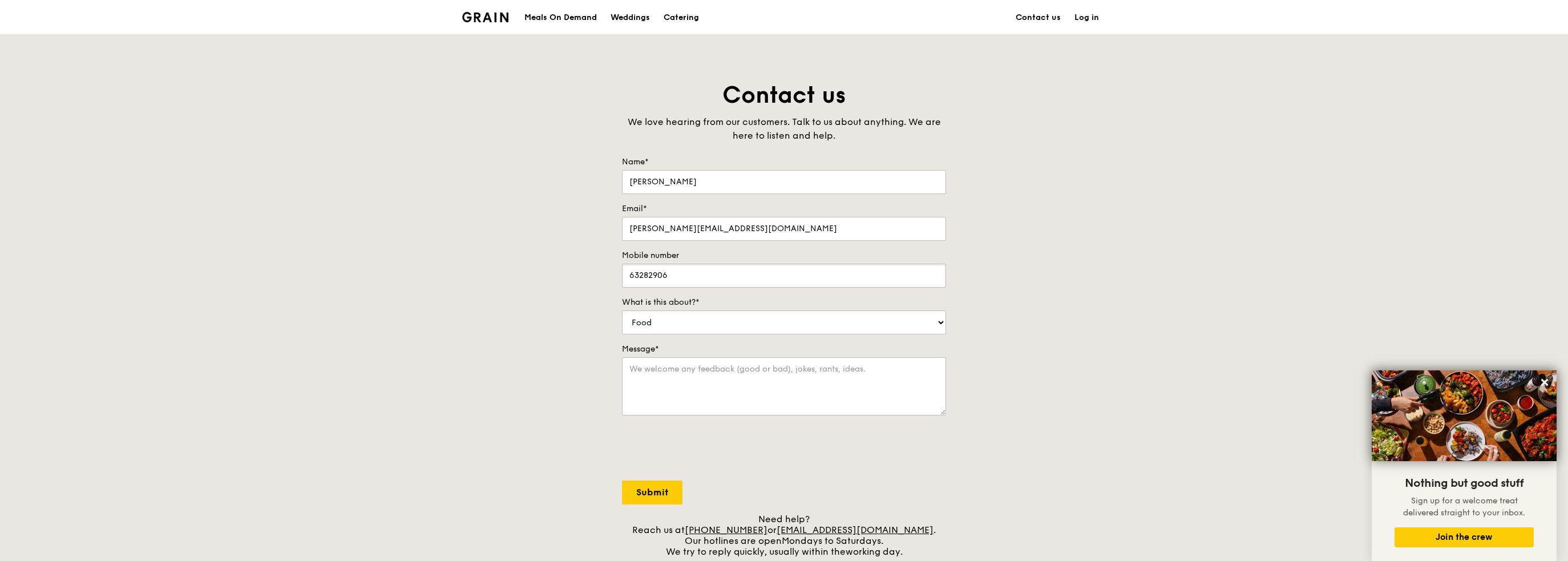
click at [511, 255] on div "Contact us We love hearing from our customers. Talk to us about anything. We ar…" at bounding box center [784, 318] width 1568 height 477
type input "91522654"
drag, startPoint x: 1317, startPoint y: 442, endPoint x: 1269, endPoint y: 440, distance: 48.0
click at [1317, 442] on div "Contact us We love hearing from our customers. Talk to us about anything. We ar…" at bounding box center [784, 318] width 1568 height 477
click at [783, 322] on select "Food Service Billing/Payment Catering Others" at bounding box center [784, 322] width 324 height 24
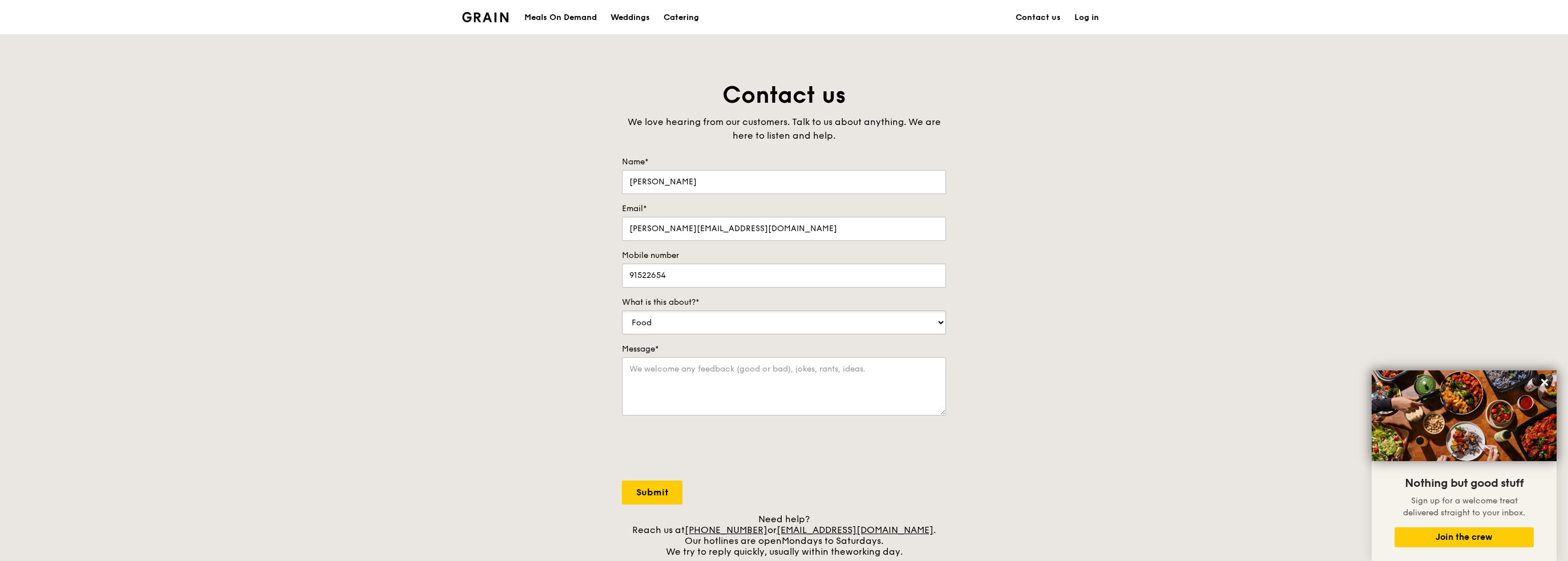
click at [783, 321] on select "Food Service Billing/Payment Catering Others" at bounding box center [784, 322] width 324 height 24
select select "Catering"
click at [622, 310] on select "Food Service Billing/Payment Catering Others" at bounding box center [784, 322] width 324 height 24
click at [754, 391] on textarea "Message*" at bounding box center [784, 386] width 324 height 58
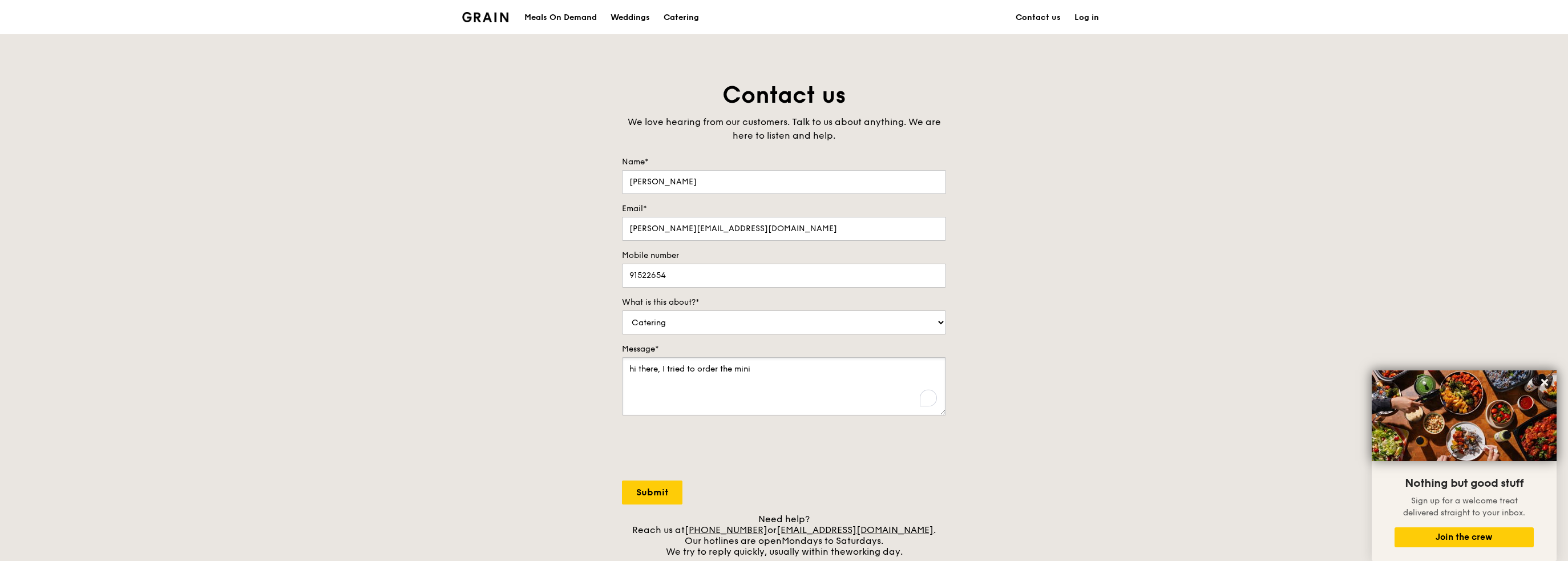
click at [791, 369] on textarea "hi there, I tried to order the mini" at bounding box center [784, 386] width 324 height 58
click at [848, 375] on textarea "hi there, I tried to order the mini buffet menu" at bounding box center [784, 386] width 324 height 58
paste textarea "[URL][DOMAIN_NAME]"
type textarea "hi there, I tried to order the mini buffet menu [URL][DOMAIN_NAME] to be delive…"
